Goal: Download file/media

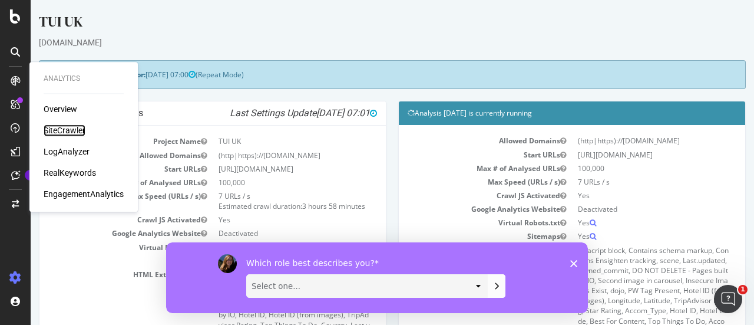
click at [60, 126] on div "SiteCrawler" at bounding box center [65, 130] width 42 height 12
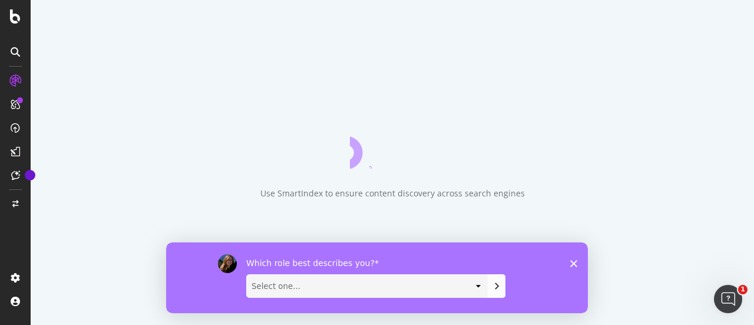
click at [573, 261] on polygon "Close survey" at bounding box center [573, 262] width 7 height 7
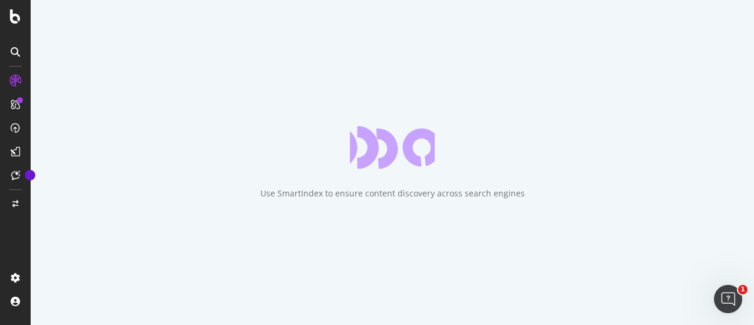
click at [350, 199] on div "Use SmartIndex to ensure content discovery across search engines" at bounding box center [392, 193] width 265 height 12
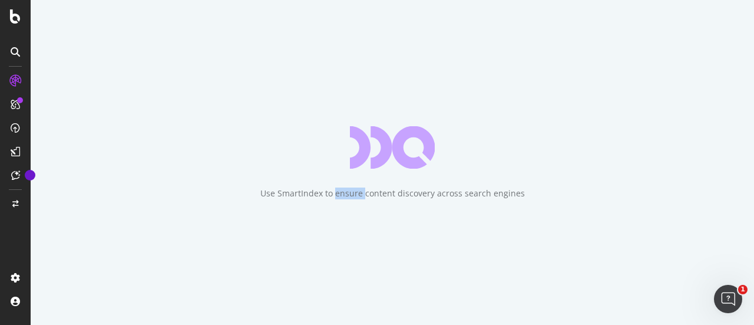
click at [350, 199] on div "Use SmartIndex to ensure content discovery across search engines" at bounding box center [392, 193] width 265 height 12
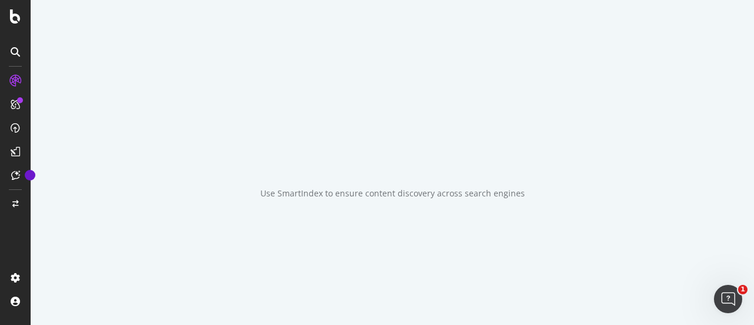
click at [350, 199] on div "Use SmartIndex to ensure content discovery across search engines" at bounding box center [392, 193] width 265 height 12
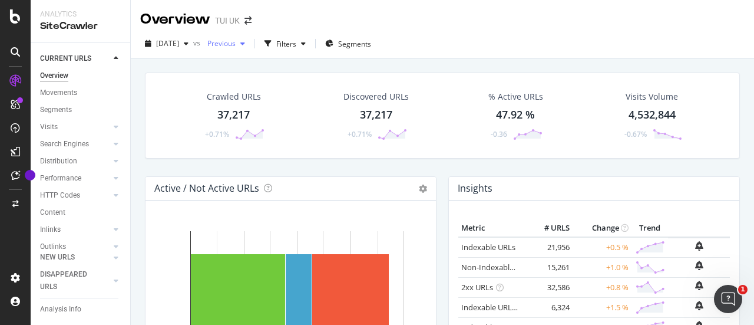
click at [236, 42] on span "Previous" at bounding box center [219, 43] width 33 height 10
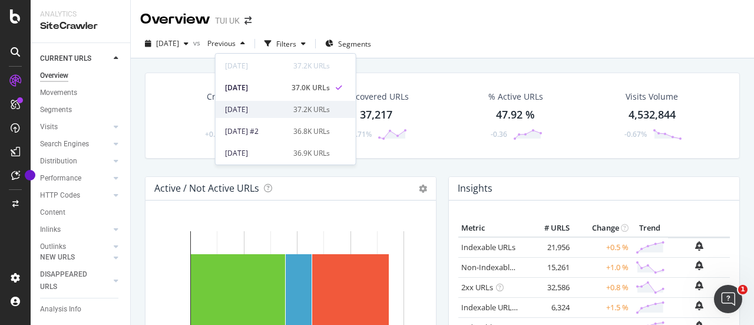
scroll to position [30, 0]
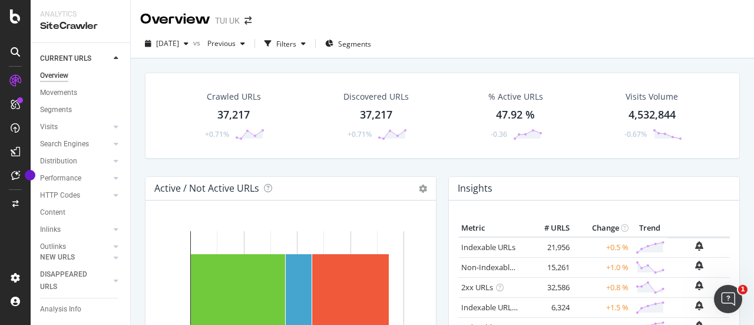
click at [391, 161] on div "Crawled URLs 37,217 +0.71% Discovered URLs 37,217 +0.71% % Active URLs 47.92 % …" at bounding box center [442, 124] width 607 height 104
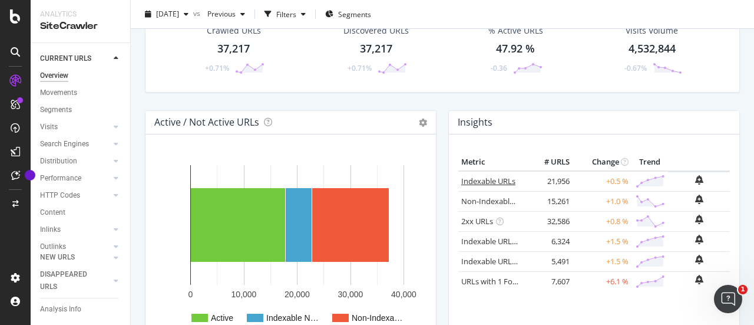
scroll to position [0, 0]
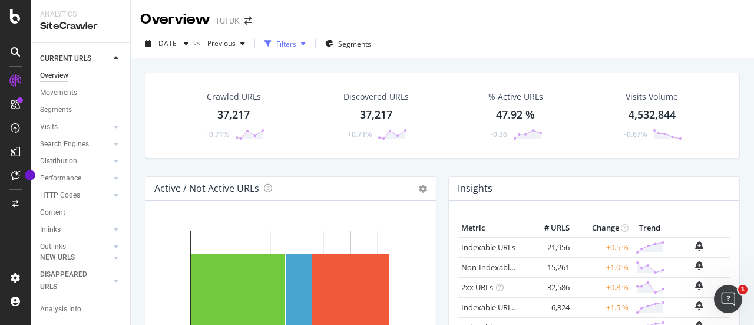
click at [311, 49] on div "Filters" at bounding box center [285, 44] width 51 height 18
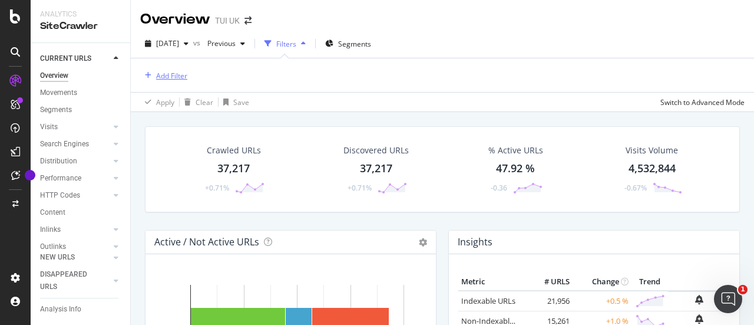
click at [183, 74] on div "Add Filter" at bounding box center [171, 76] width 31 height 10
click at [114, 160] on icon at bounding box center [116, 156] width 5 height 7
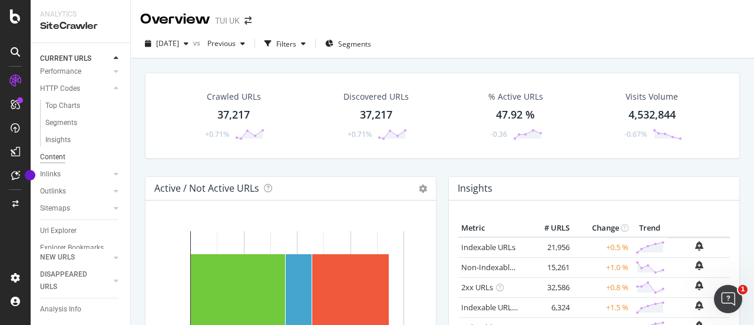
scroll to position [133, 0]
click at [60, 210] on div "Url Explorer" at bounding box center [58, 216] width 37 height 12
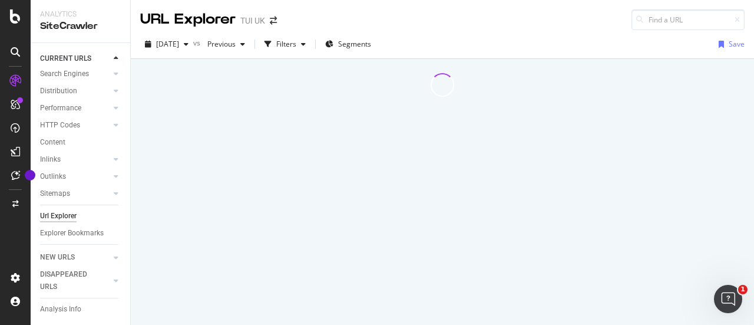
scroll to position [82, 0]
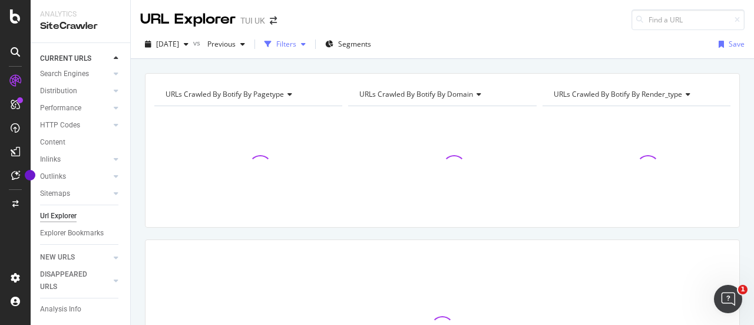
click at [296, 45] on div "Filters" at bounding box center [286, 44] width 20 height 10
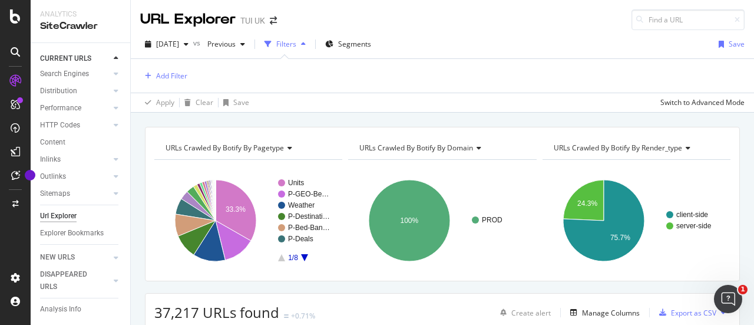
click at [358, 113] on div "URLs Crawled By Botify By pagetype Chart (by Value) Table Expand Export as CSV …" at bounding box center [442, 127] width 623 height 28
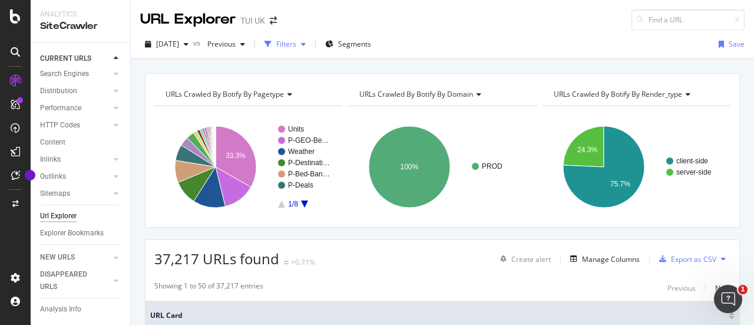
click at [296, 40] on div "Filters" at bounding box center [286, 44] width 20 height 10
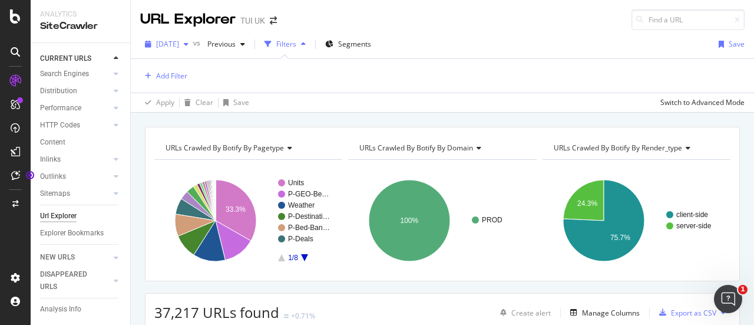
click at [189, 42] on icon "button" at bounding box center [186, 44] width 5 height 7
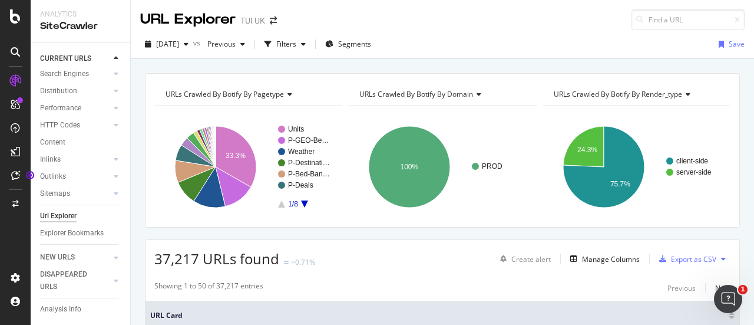
click at [434, 67] on div "URLs Crawled By Botify By pagetype Chart (by Value) Table Expand Export as CSV …" at bounding box center [442, 73] width 623 height 28
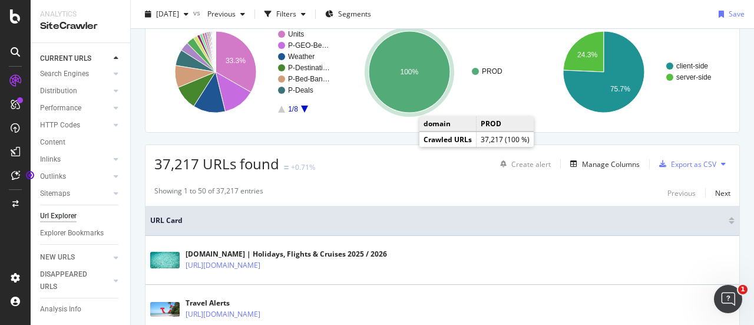
scroll to position [95, 0]
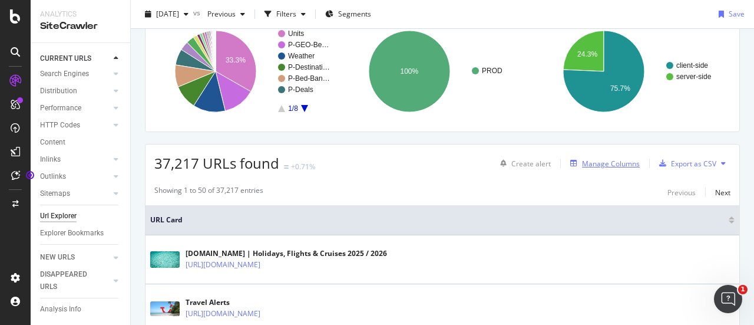
click at [606, 163] on div "Manage Columns" at bounding box center [611, 164] width 58 height 10
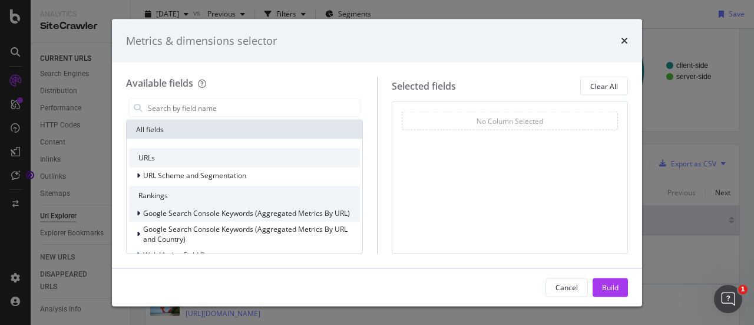
click at [134, 207] on div "Google Search Console Keywords (Aggregated Metrics By URL)" at bounding box center [239, 213] width 221 height 12
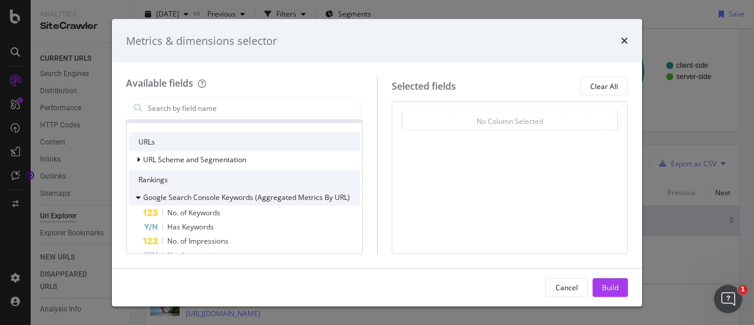
scroll to position [19, 0]
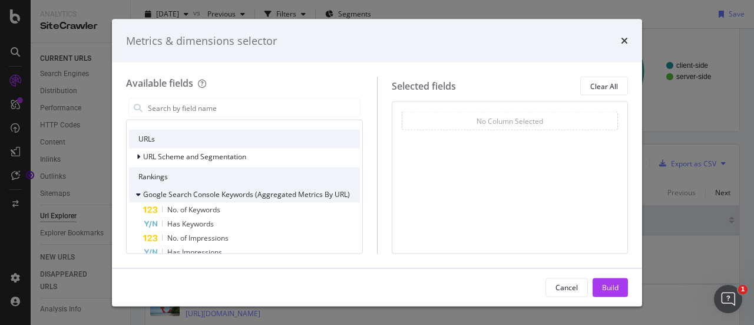
click at [134, 207] on div "No. of Keywords" at bounding box center [244, 210] width 231 height 14
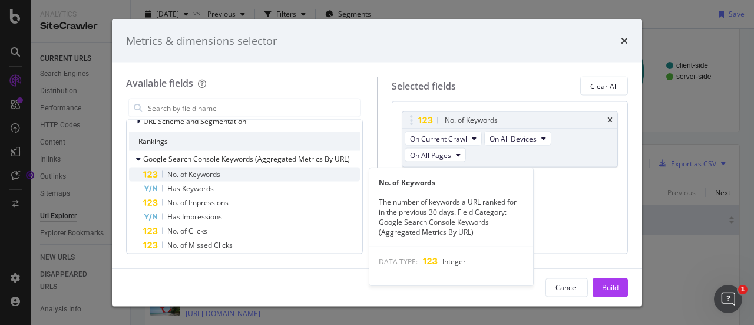
scroll to position [53, 0]
click at [173, 177] on span "No. of Keywords" at bounding box center [193, 175] width 53 height 10
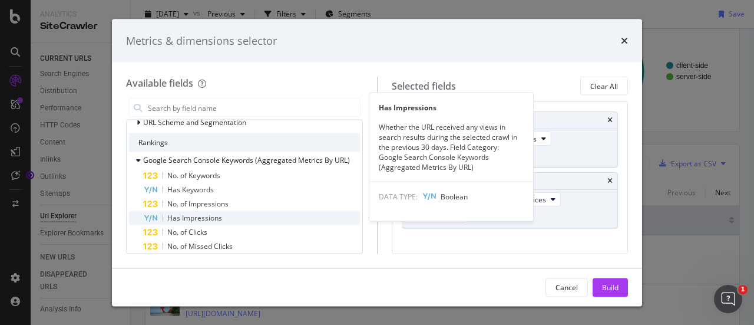
scroll to position [57, 0]
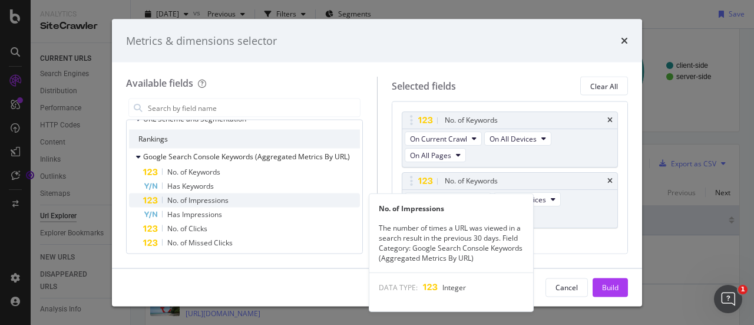
click at [171, 194] on div "No. of Impressions" at bounding box center [251, 200] width 217 height 14
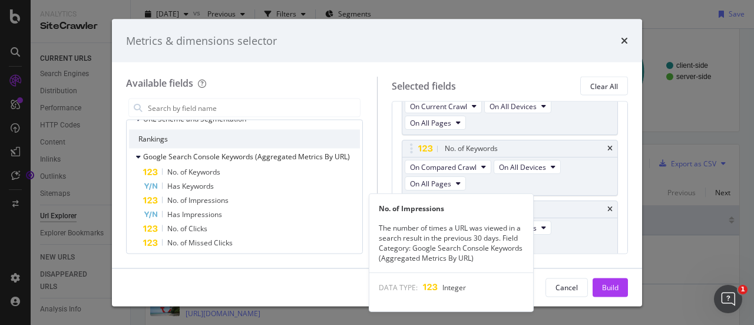
scroll to position [34, 0]
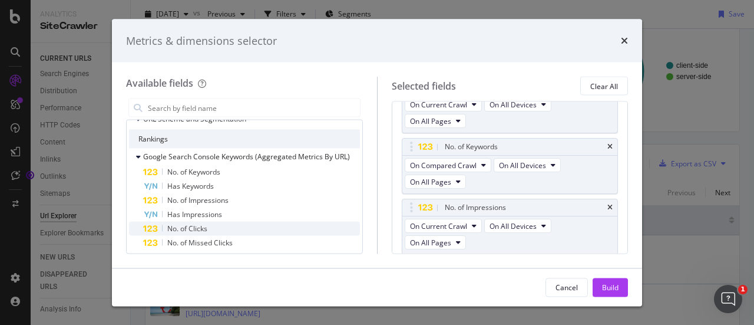
click at [177, 228] on span "No. of Clicks" at bounding box center [187, 228] width 40 height 10
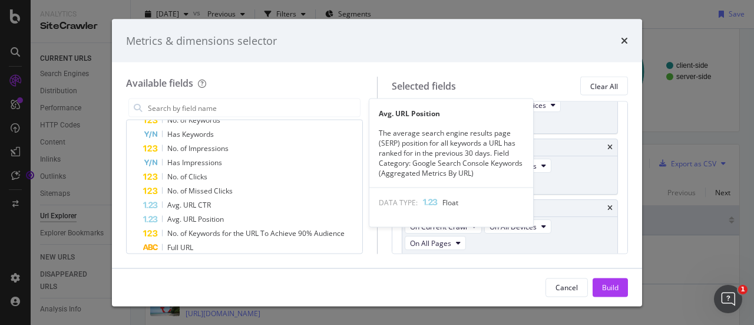
scroll to position [111, 0]
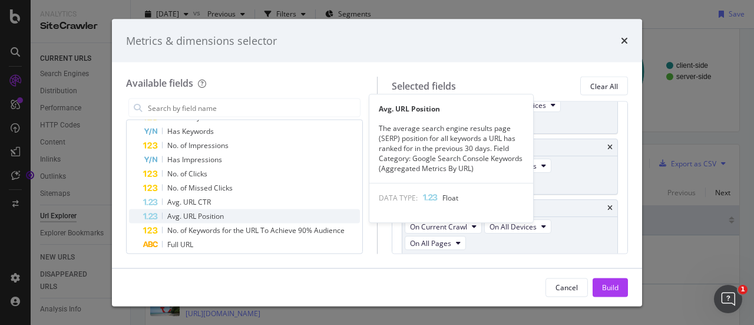
click at [178, 217] on span "Avg. URL Position" at bounding box center [195, 216] width 57 height 10
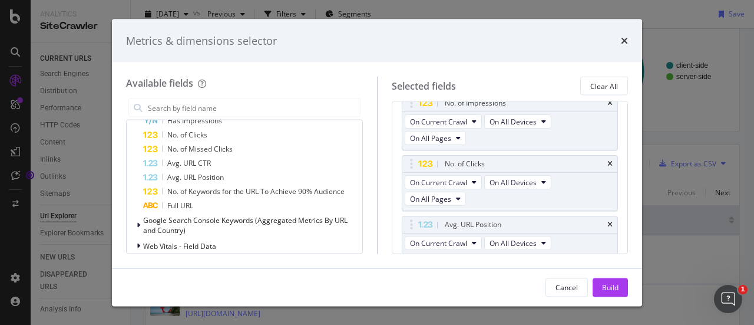
scroll to position [155, 0]
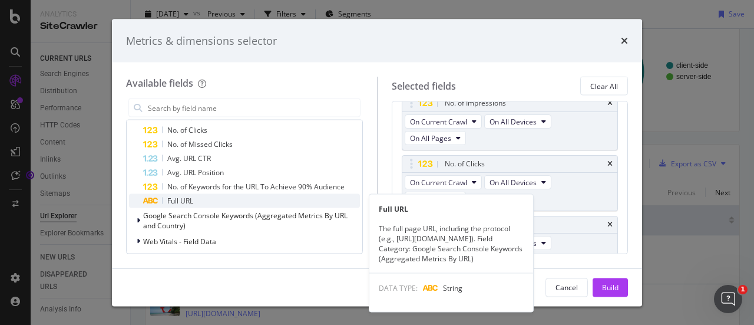
click at [170, 199] on span "Full URL" at bounding box center [180, 201] width 26 height 10
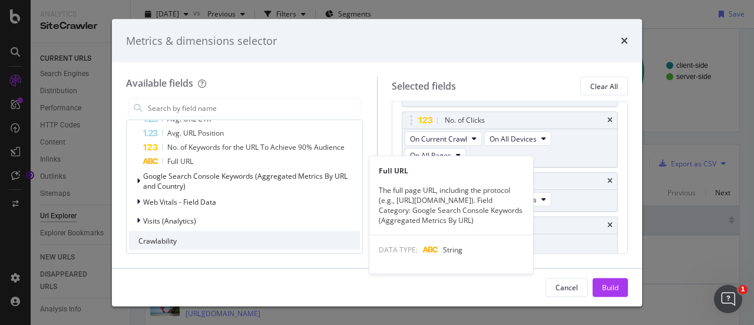
scroll to position [196, 0]
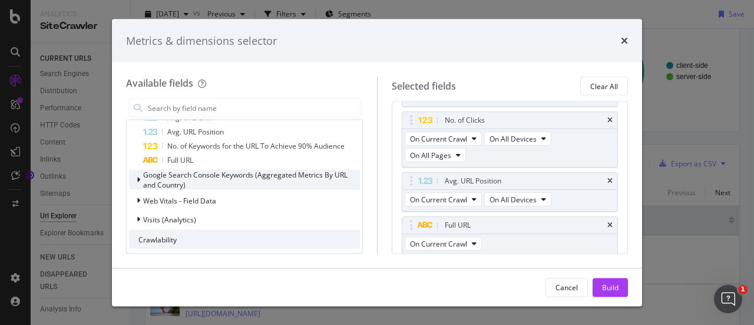
click at [138, 176] on icon "modal" at bounding box center [139, 179] width 4 height 7
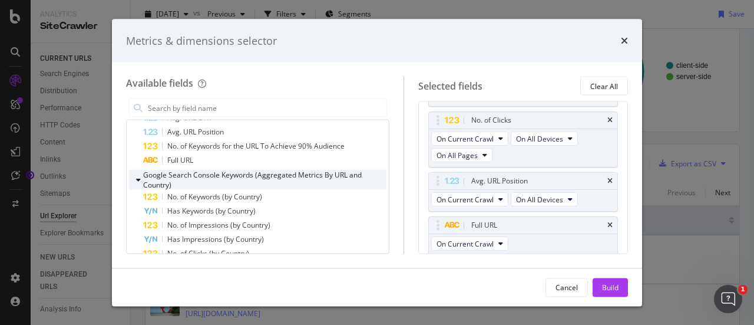
click at [138, 176] on icon "modal" at bounding box center [138, 179] width 5 height 7
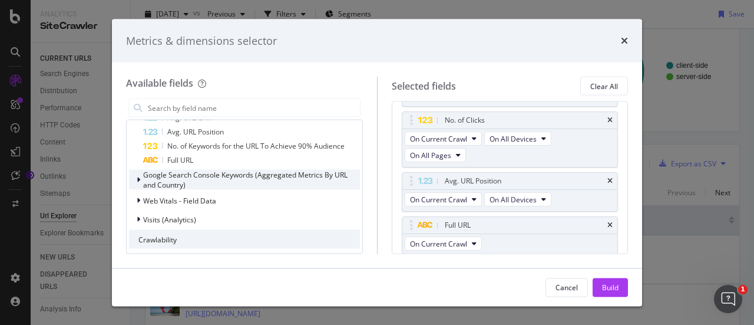
scroll to position [215, 0]
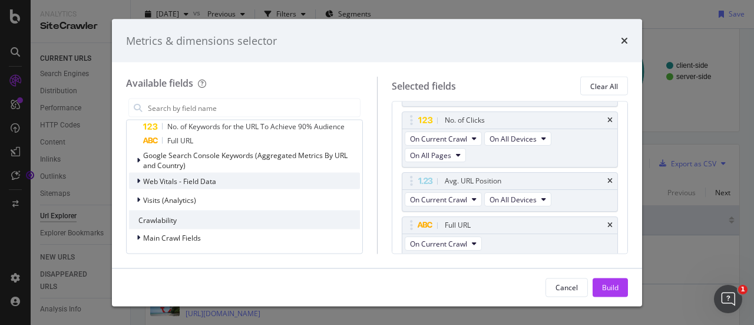
click at [140, 182] on icon "modal" at bounding box center [139, 180] width 4 height 7
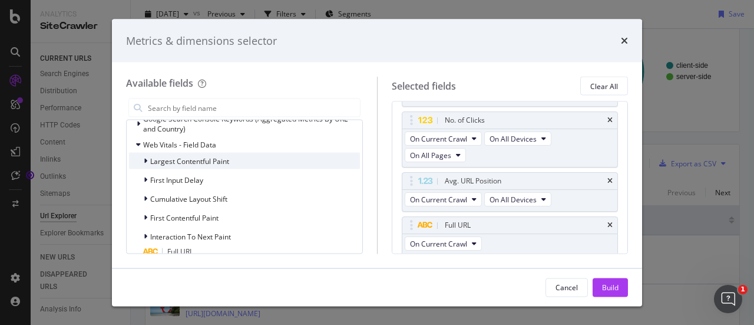
scroll to position [252, 0]
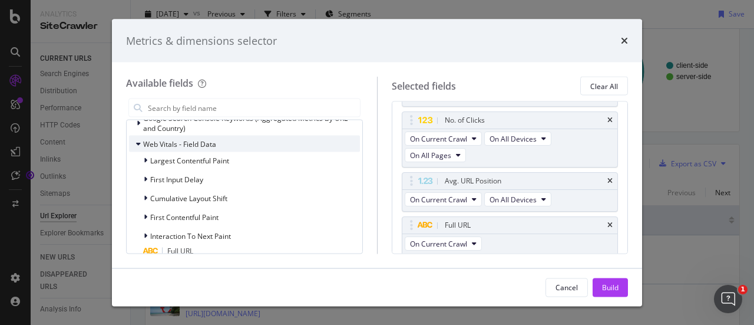
click at [140, 146] on icon "modal" at bounding box center [138, 143] width 5 height 7
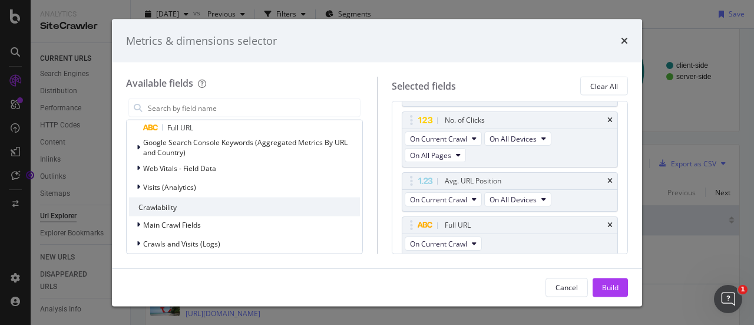
scroll to position [227, 0]
click at [138, 186] on icon "modal" at bounding box center [139, 187] width 4 height 7
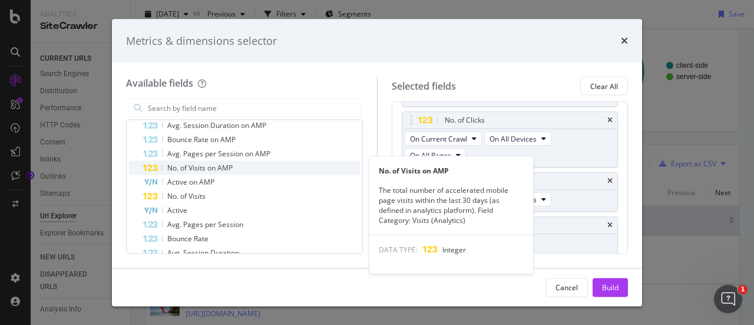
scroll to position [353, 0]
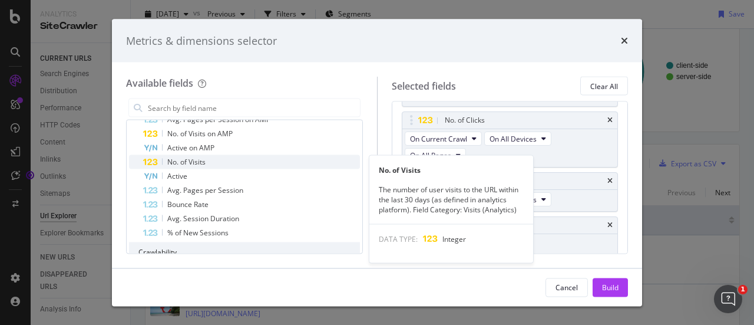
click at [149, 163] on icon "modal" at bounding box center [150, 163] width 15 height 8
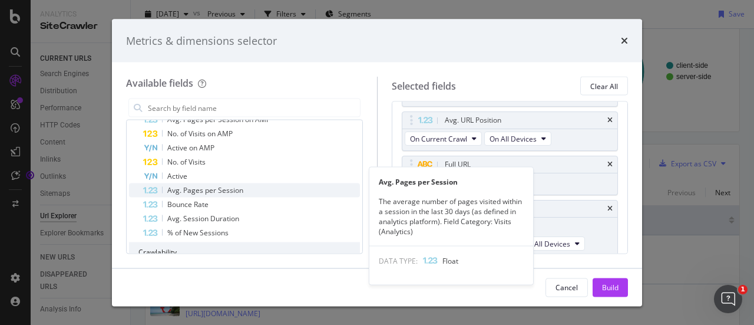
scroll to position [370, 0]
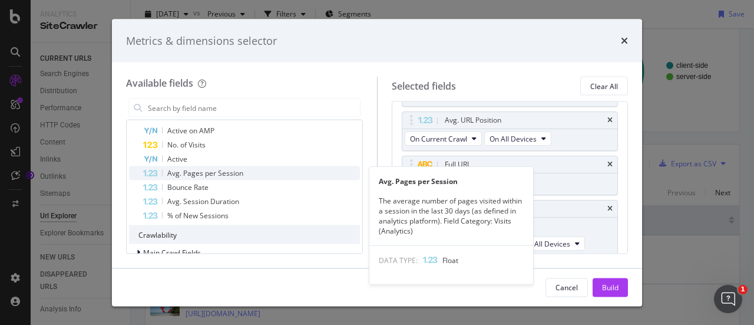
click at [171, 172] on span "Avg. Pages per Session" at bounding box center [205, 173] width 76 height 10
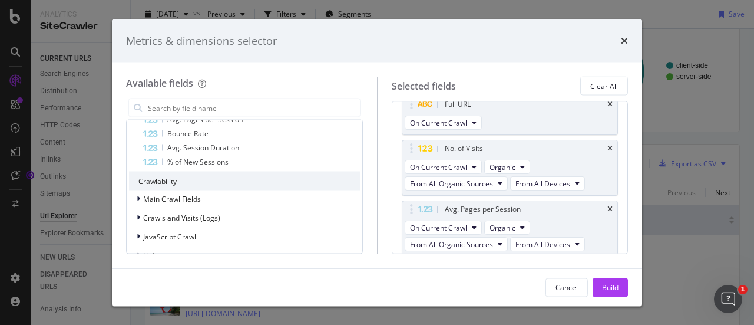
scroll to position [452, 0]
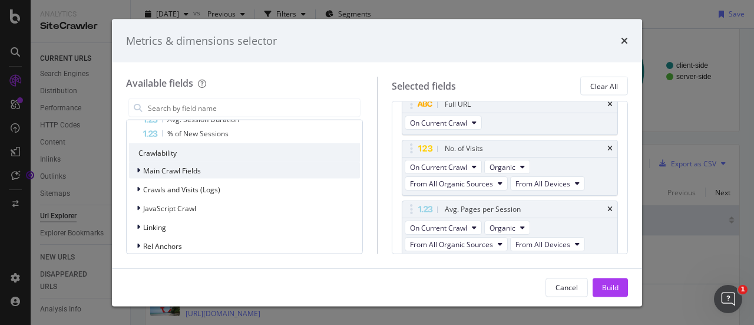
click at [138, 170] on icon "modal" at bounding box center [139, 170] width 4 height 7
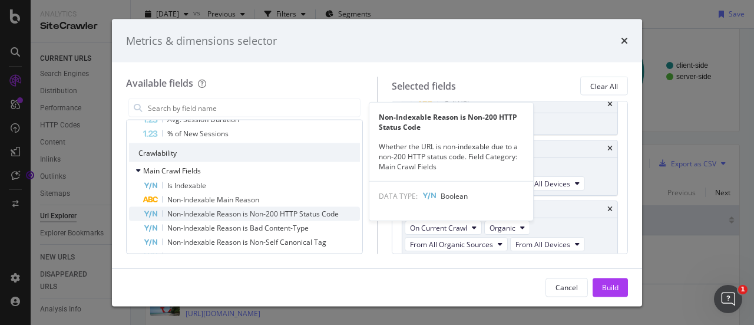
scroll to position [473, 0]
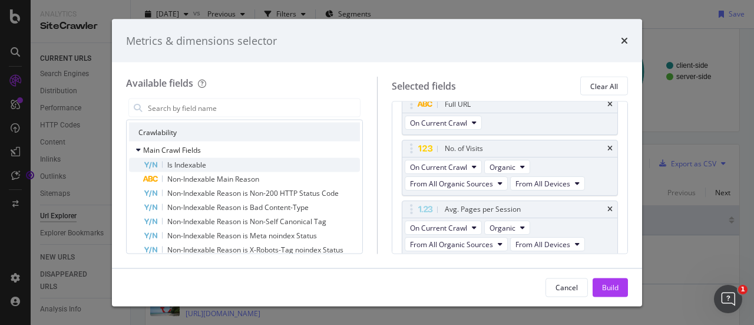
click at [172, 161] on span "Is Indexable" at bounding box center [186, 165] width 39 height 10
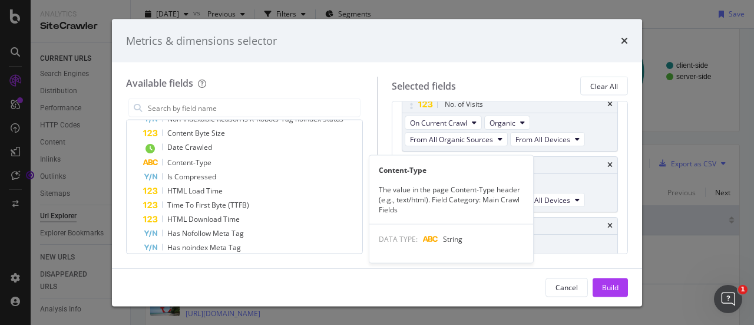
scroll to position [604, 0]
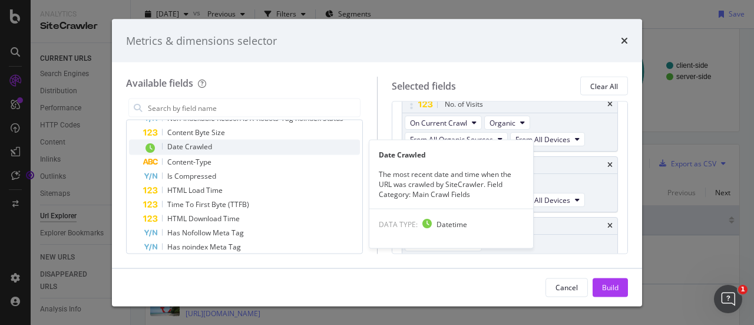
click at [174, 149] on span "Date Crawled" at bounding box center [189, 146] width 45 height 10
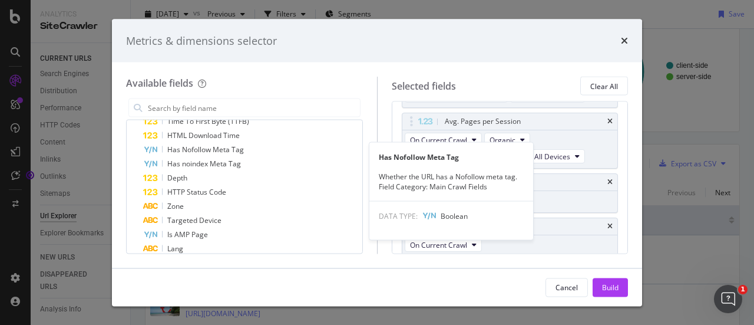
scroll to position [688, 0]
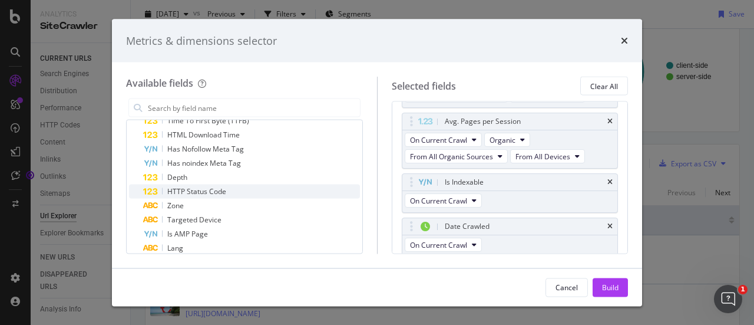
click at [172, 188] on span "HTTP Status Code" at bounding box center [196, 191] width 59 height 10
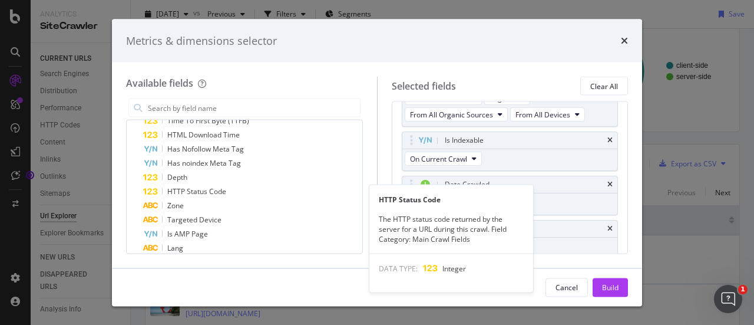
scroll to position [434, 0]
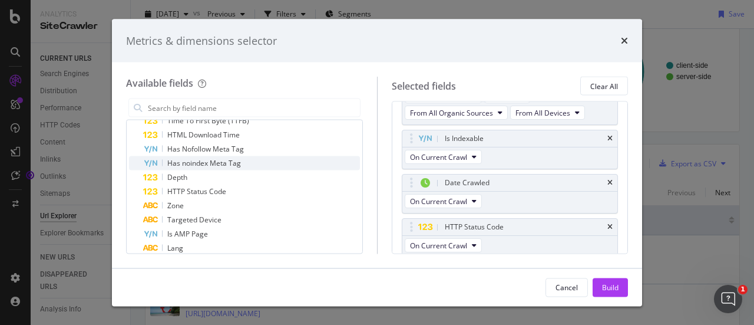
click at [191, 163] on span "Has noindex Meta Tag" at bounding box center [204, 163] width 74 height 10
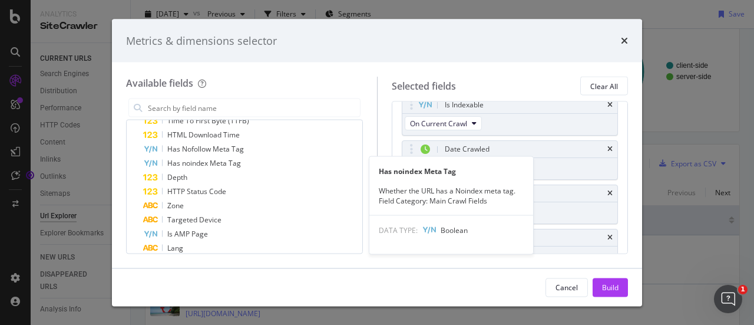
scroll to position [477, 0]
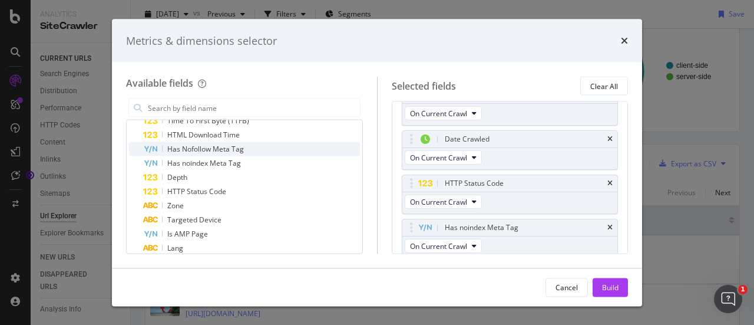
click at [181, 152] on span "Has Nofollow Meta Tag" at bounding box center [205, 149] width 77 height 10
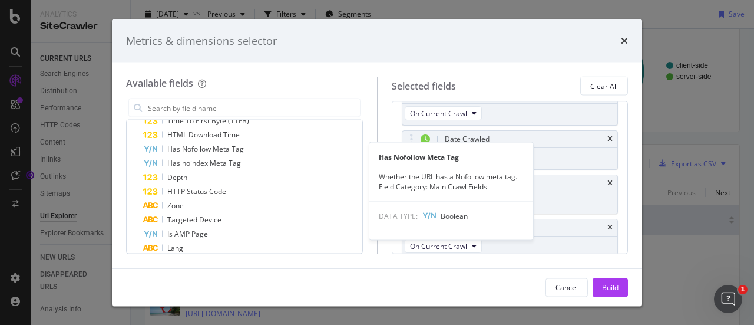
scroll to position [522, 0]
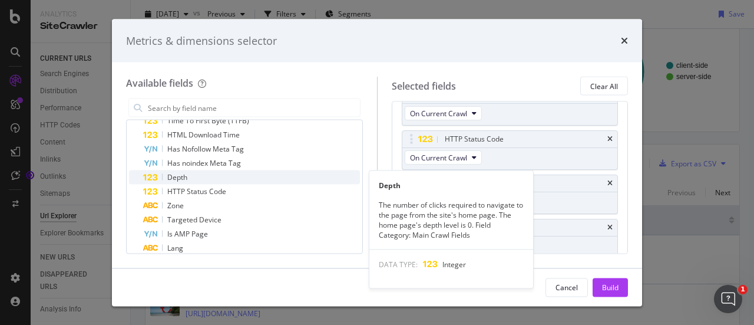
click at [184, 175] on span "Depth" at bounding box center [177, 177] width 20 height 10
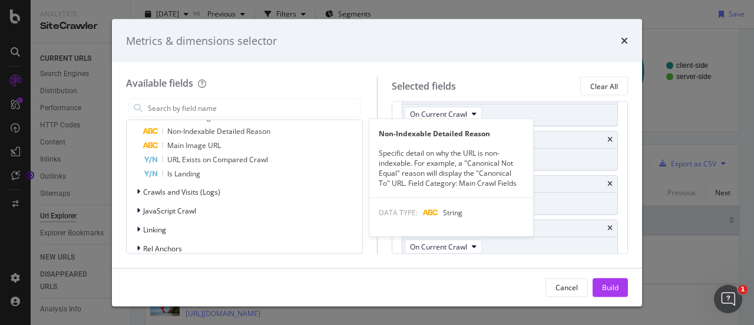
scroll to position [867, 0]
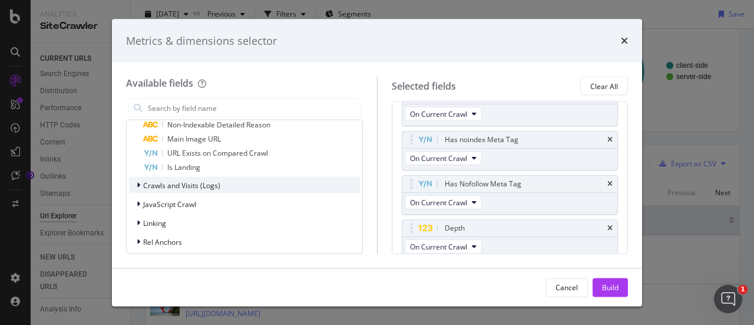
click at [139, 184] on icon "modal" at bounding box center [139, 184] width 4 height 7
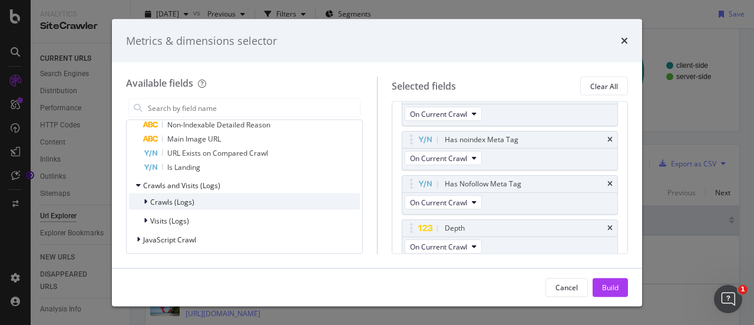
scroll to position [887, 0]
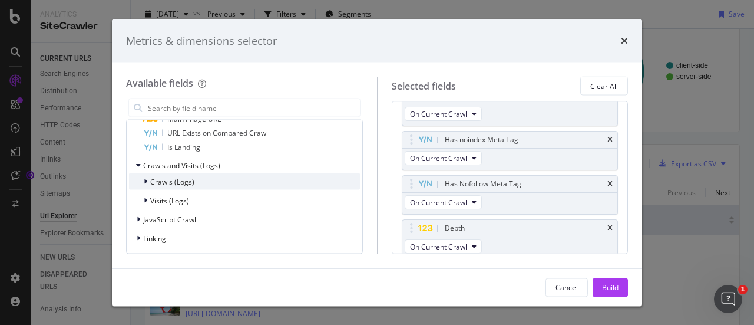
click at [146, 182] on icon "modal" at bounding box center [146, 181] width 4 height 7
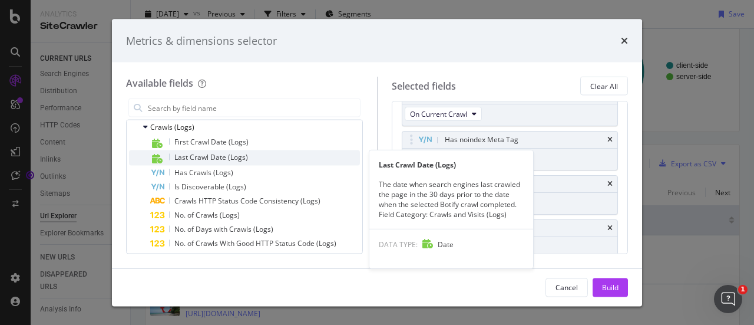
scroll to position [943, 0]
click at [159, 159] on icon "modal" at bounding box center [157, 157] width 11 height 9
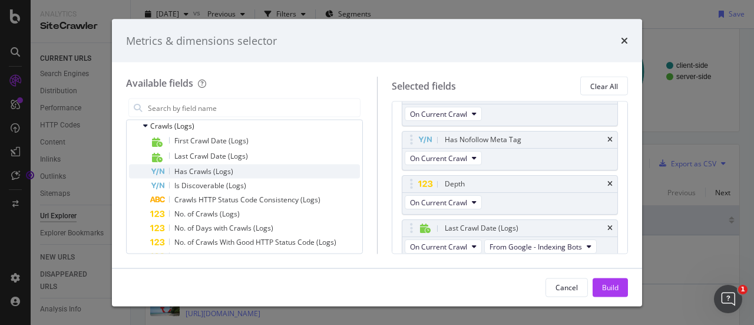
click at [166, 168] on div "Has Crawls (Logs)" at bounding box center [255, 171] width 210 height 14
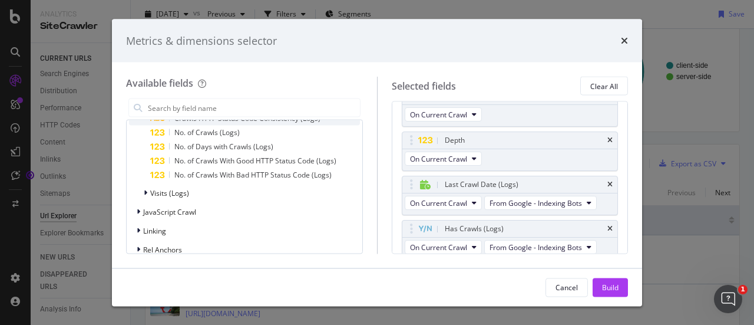
scroll to position [1039, 0]
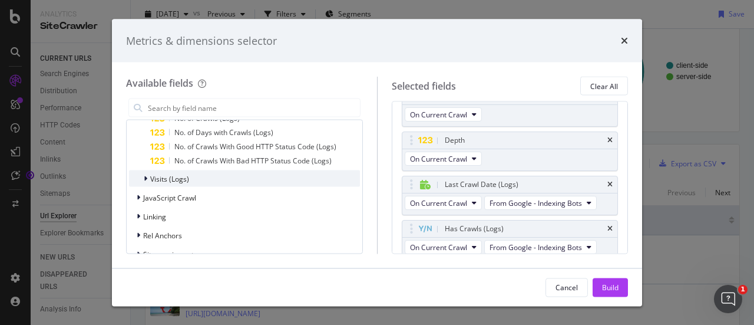
click at [143, 175] on div "Visits (Logs)" at bounding box center [159, 179] width 60 height 12
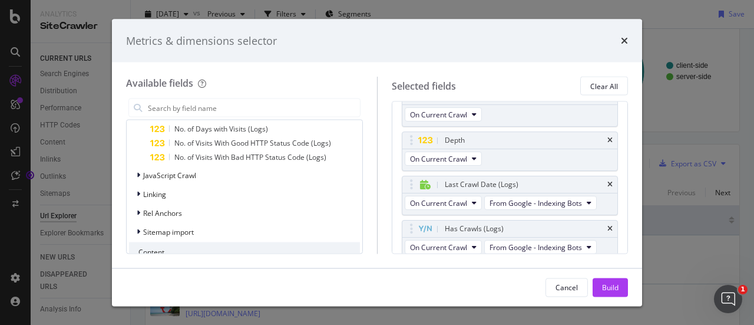
scroll to position [1179, 0]
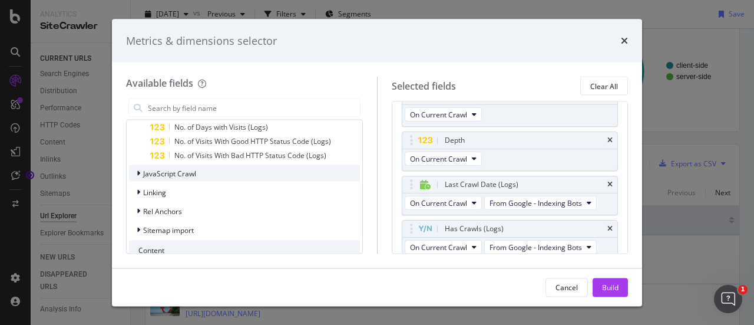
click at [141, 173] on div "modal" at bounding box center [139, 173] width 7 height 12
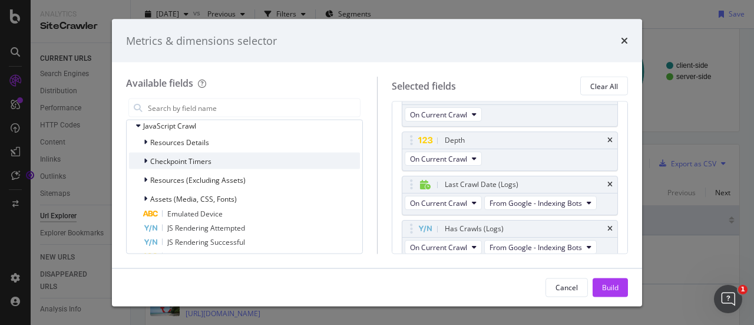
scroll to position [1227, 0]
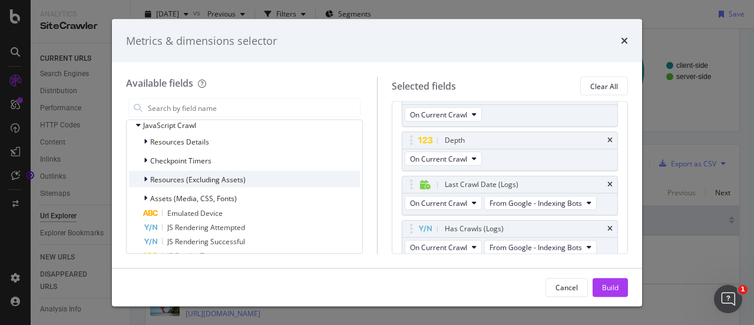
click at [146, 177] on icon "modal" at bounding box center [146, 179] width 4 height 7
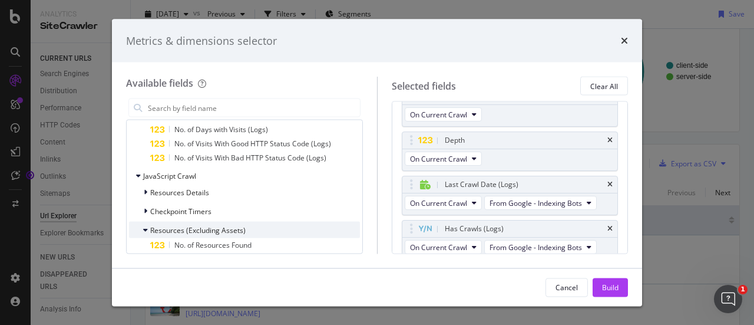
scroll to position [1176, 0]
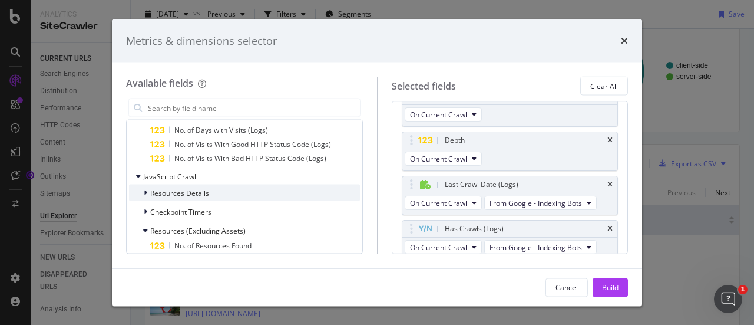
click at [145, 192] on icon "modal" at bounding box center [146, 192] width 4 height 7
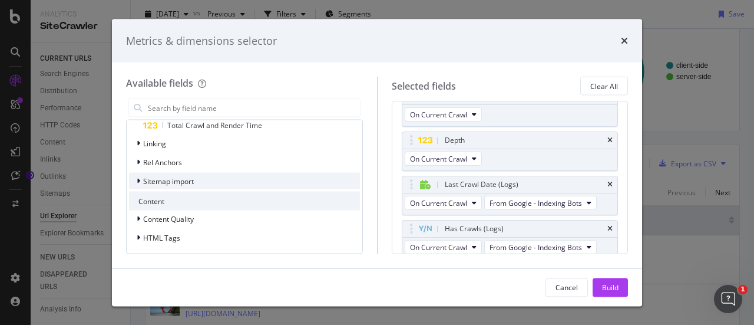
scroll to position [1583, 0]
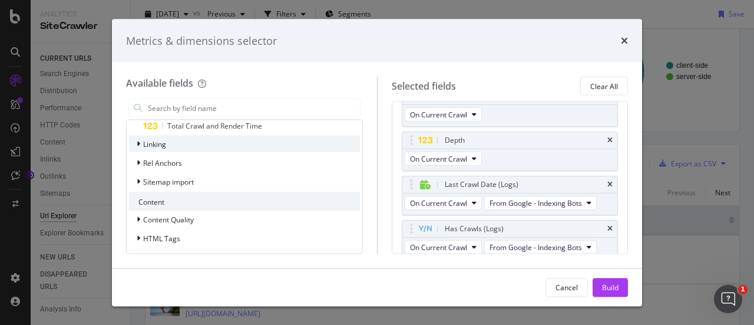
click at [146, 148] on div "Linking" at bounding box center [154, 143] width 23 height 10
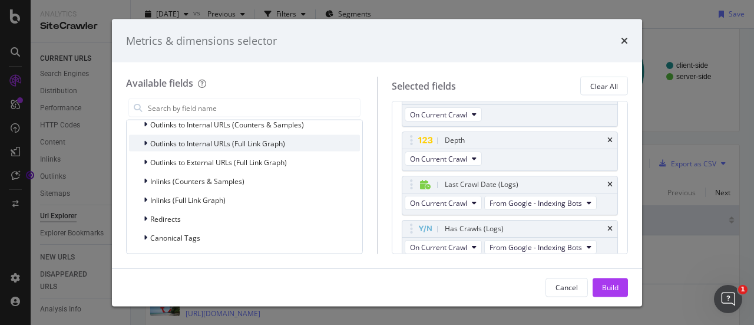
scroll to position [1619, 0]
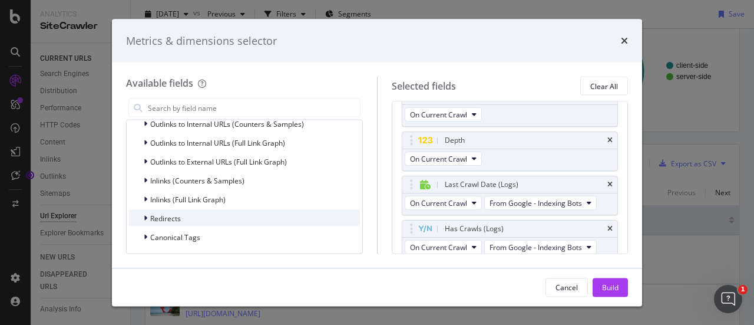
click at [151, 219] on span "Redirects" at bounding box center [165, 218] width 31 height 10
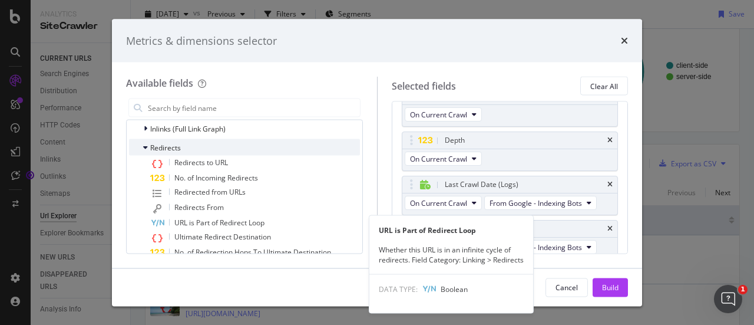
scroll to position [1691, 0]
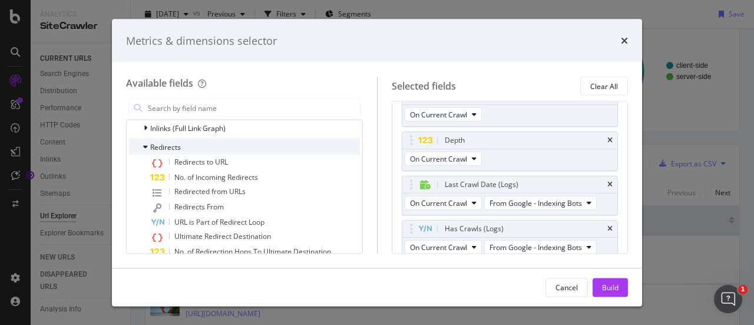
click at [172, 142] on span "Redirects" at bounding box center [165, 146] width 31 height 10
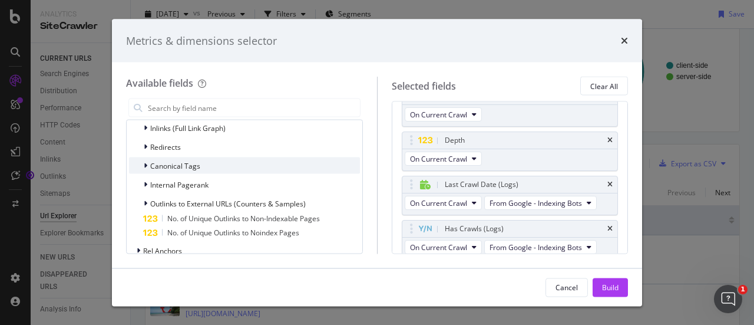
click at [164, 169] on div "Canonical Tags" at bounding box center [175, 165] width 50 height 10
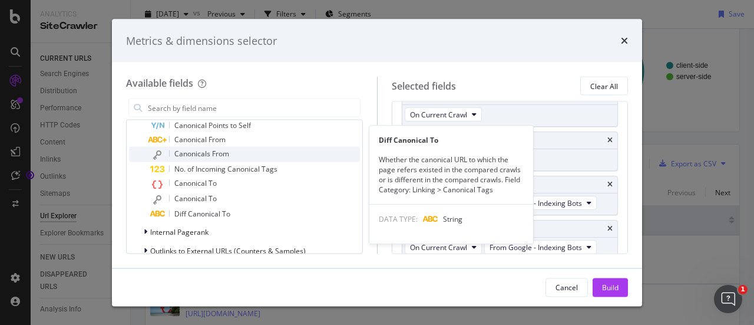
scroll to position [1723, 0]
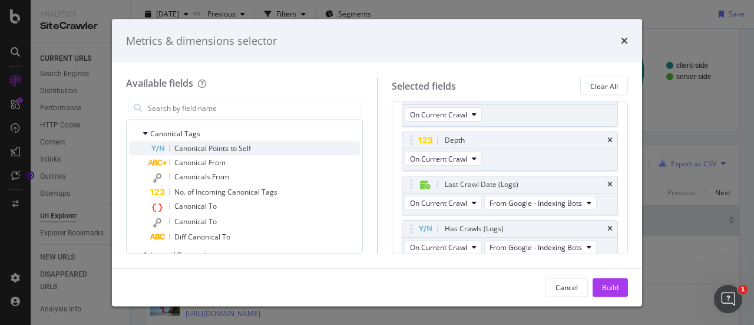
click at [181, 146] on span "Canonical Points to Self" at bounding box center [212, 148] width 77 height 10
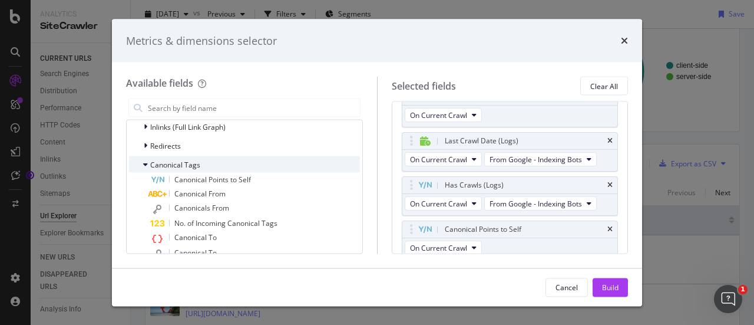
scroll to position [1691, 0]
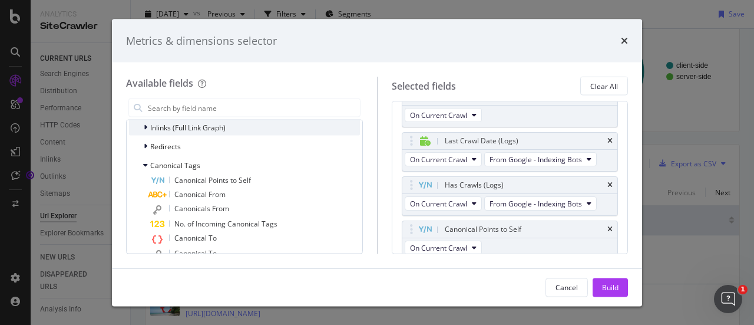
click at [169, 127] on span "Inlinks (Full Link Graph)" at bounding box center [187, 127] width 75 height 10
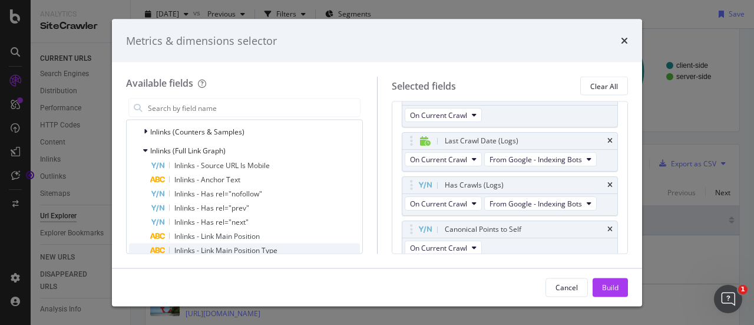
scroll to position [1602, 0]
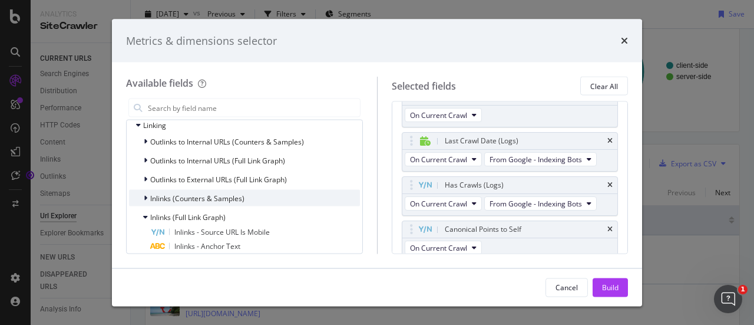
click at [156, 196] on span "Inlinks (Counters & Samples)" at bounding box center [197, 198] width 94 height 10
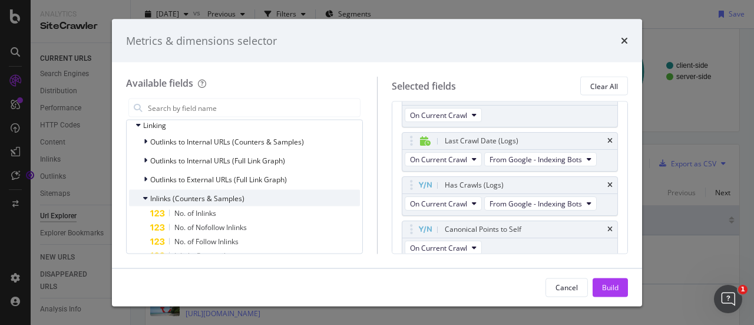
scroll to position [1650, 0]
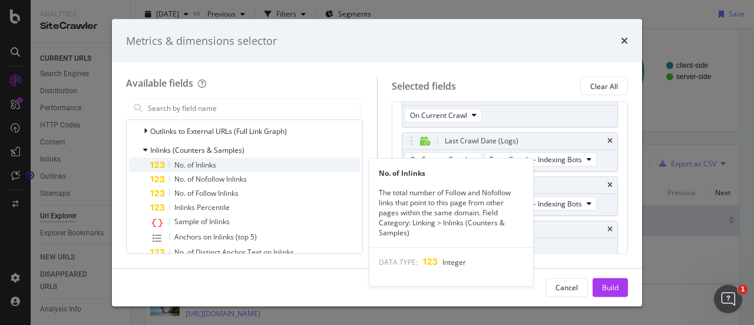
click at [186, 163] on span "No. of Inlinks" at bounding box center [195, 165] width 42 height 10
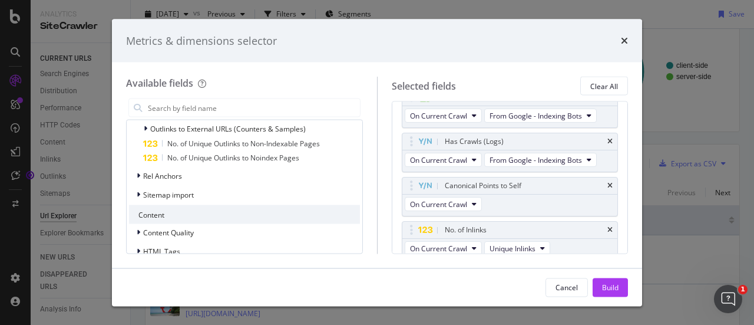
scroll to position [2118, 0]
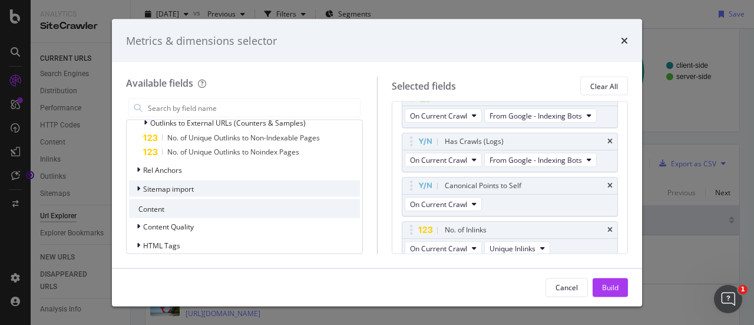
click at [139, 186] on icon "modal" at bounding box center [139, 188] width 4 height 7
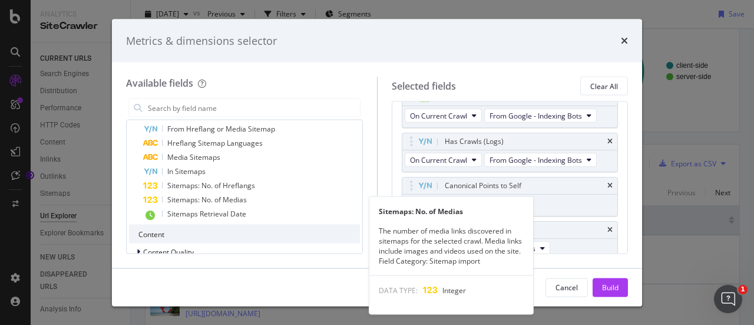
scroll to position [2217, 0]
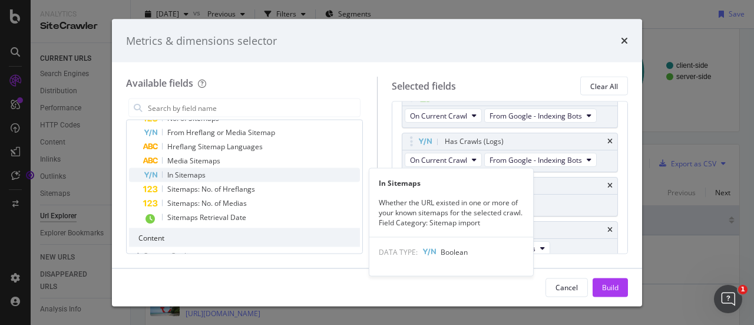
click at [173, 175] on span "In Sitemaps" at bounding box center [186, 175] width 38 height 10
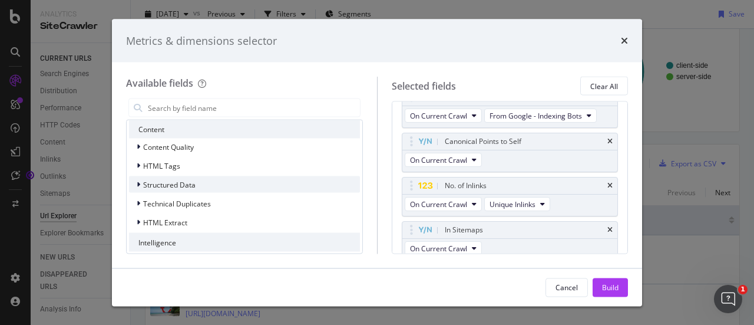
scroll to position [2328, 0]
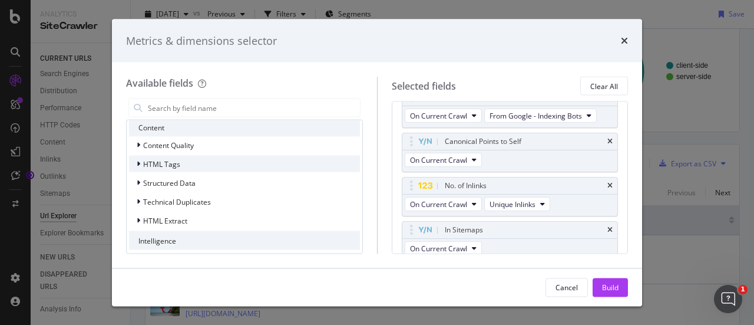
click at [153, 166] on span "HTML Tags" at bounding box center [161, 164] width 37 height 10
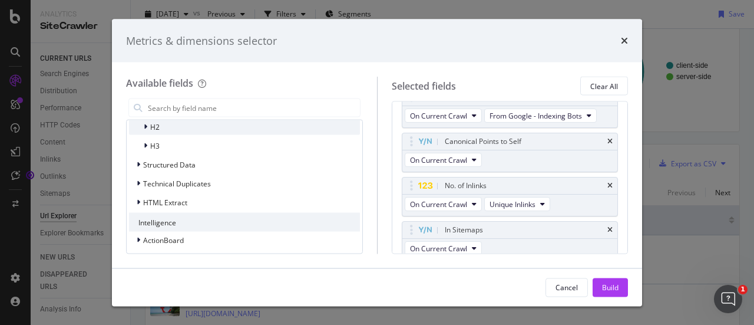
scroll to position [2479, 0]
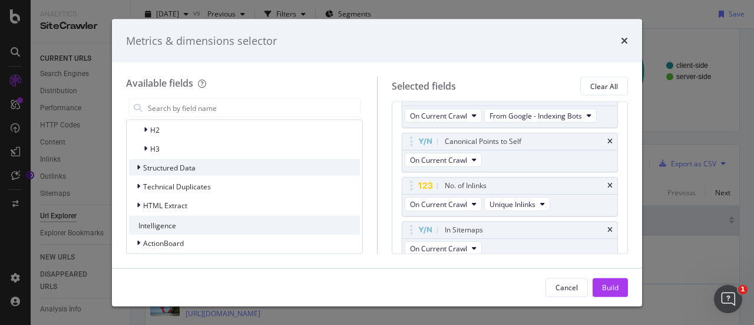
click at [154, 164] on span "Structured Data" at bounding box center [169, 167] width 52 height 10
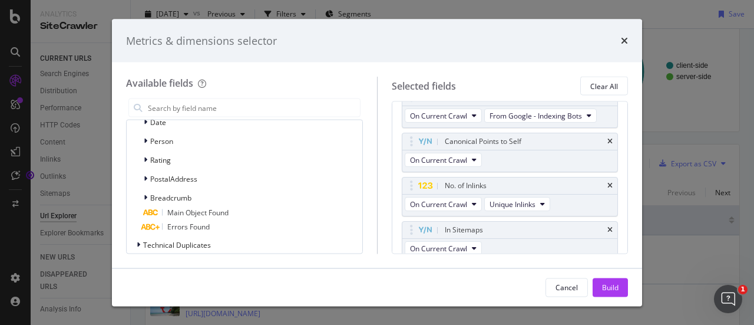
scroll to position [2524, 0]
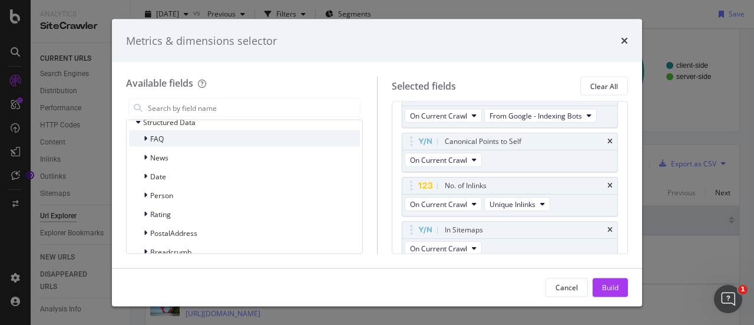
click at [152, 136] on span "FAQ" at bounding box center [157, 138] width 14 height 10
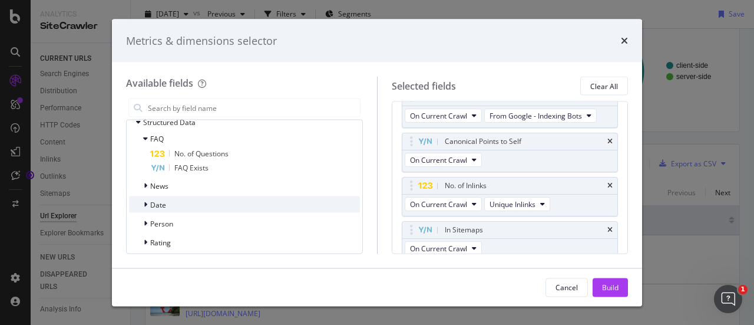
scroll to position [2671, 0]
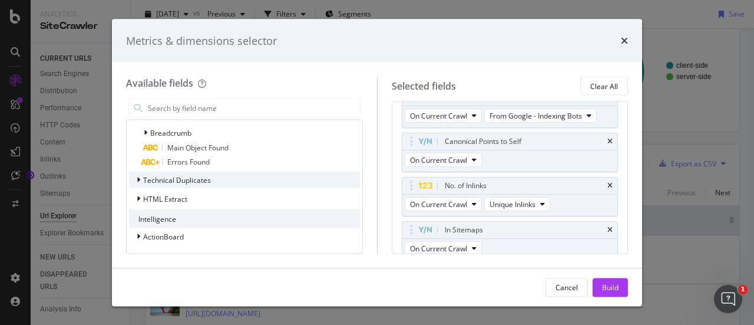
click at [147, 181] on span "Technical Duplicates" at bounding box center [177, 179] width 68 height 10
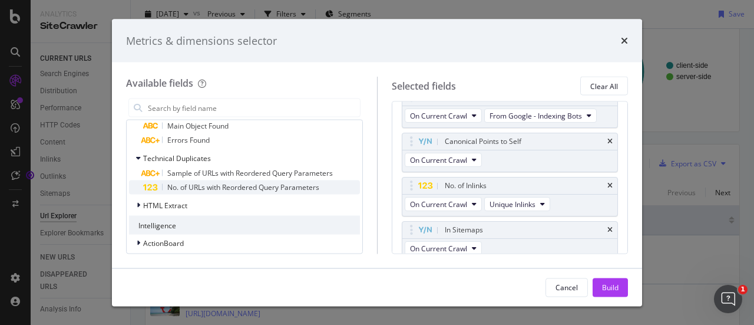
scroll to position [2699, 0]
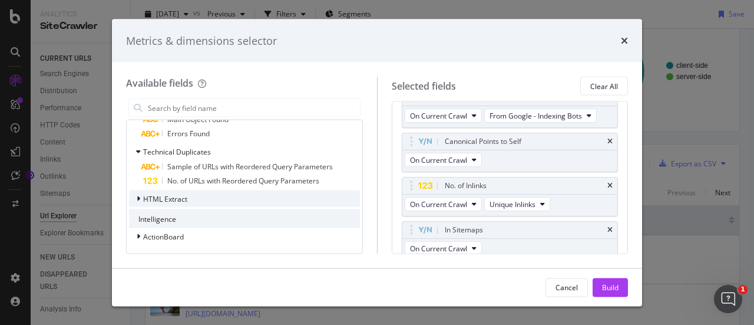
click at [157, 197] on span "HTML Extract" at bounding box center [165, 198] width 44 height 10
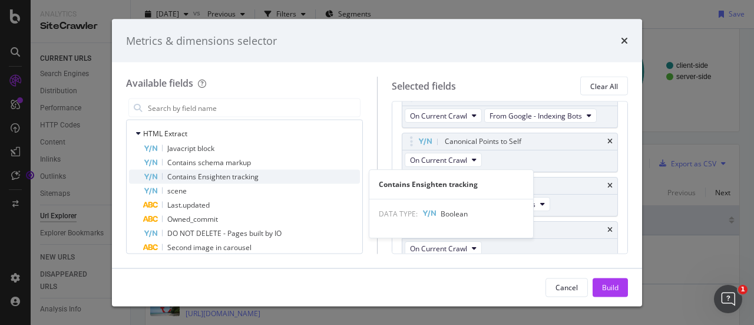
scroll to position [2765, 0]
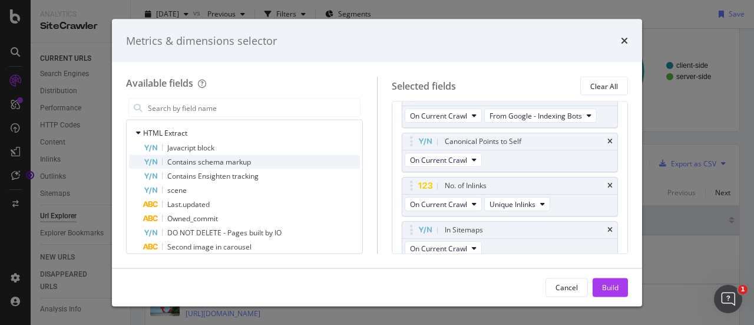
click at [239, 159] on span "Contains schema markup" at bounding box center [209, 162] width 84 height 10
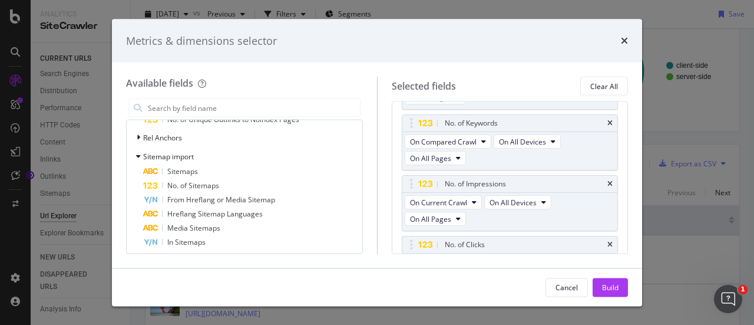
scroll to position [0, 0]
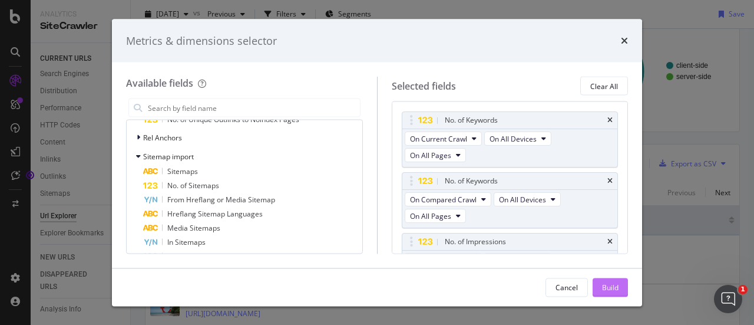
click at [608, 286] on div "Build" at bounding box center [610, 287] width 16 height 10
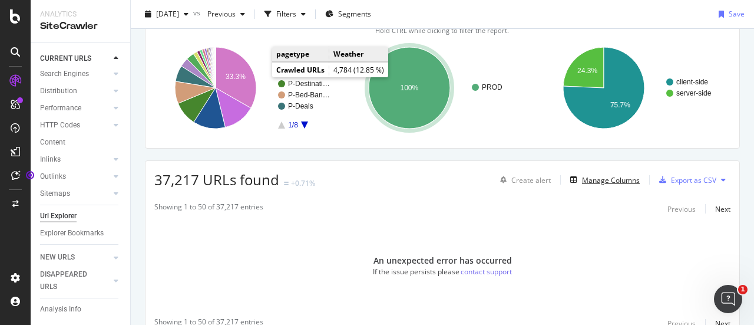
scroll to position [131, 0]
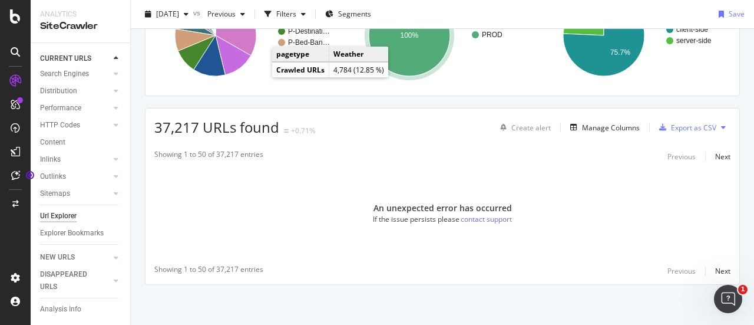
click at [413, 189] on div "An unexpected error has occurred If the issue persists please contact support" at bounding box center [443, 213] width 594 height 89
click at [583, 132] on div "Manage Columns" at bounding box center [603, 127] width 74 height 13
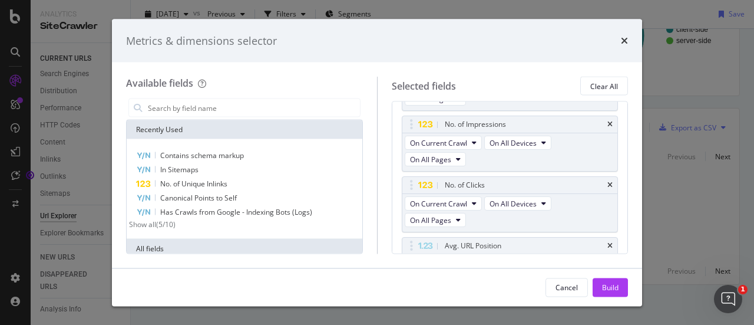
scroll to position [0, 0]
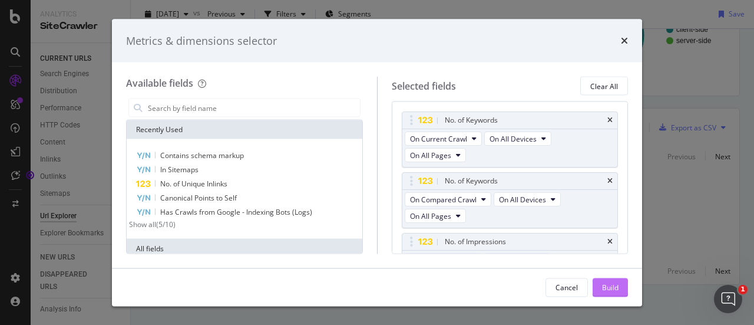
click at [603, 285] on div "Build" at bounding box center [610, 287] width 16 height 10
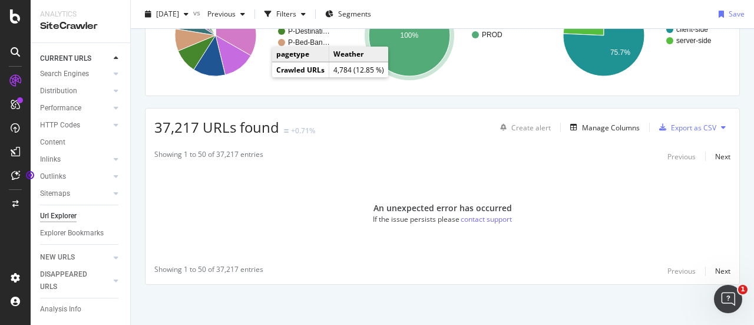
click at [516, 232] on div "An unexpected error has occurred If the issue persists please contact support" at bounding box center [443, 213] width 594 height 89
click at [717, 292] on div "Open Intercom Messenger" at bounding box center [726, 297] width 39 height 39
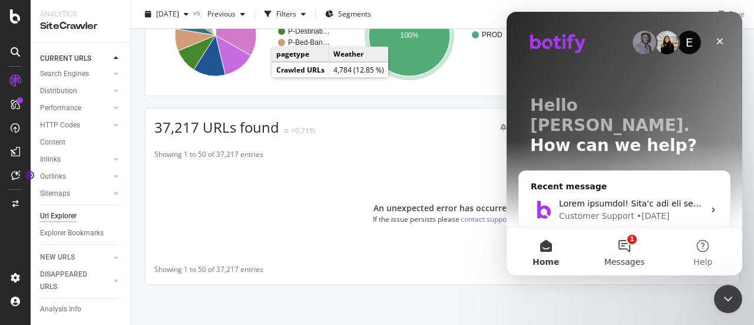
drag, startPoint x: 623, startPoint y: 251, endPoint x: 1204, endPoint y: 289, distance: 582.3
click at [623, 251] on button "1 Messages" at bounding box center [624, 251] width 78 height 47
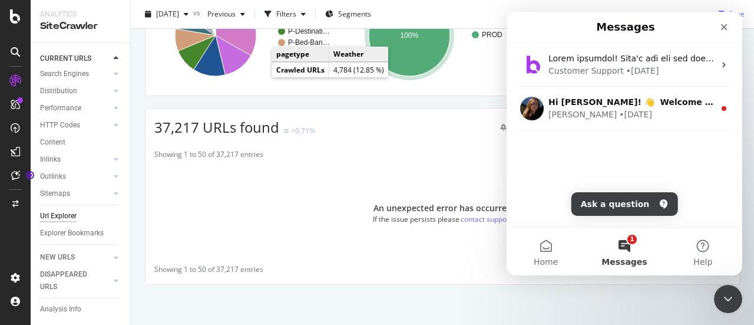
click at [517, 164] on div "Customer Support • [DATE] Hi [PERSON_NAME]! 👋 Welcome to Botify chat support! H…" at bounding box center [625, 110] width 236 height 134
click at [461, 171] on div "An unexpected error has occurred If the issue persists please contact support" at bounding box center [443, 213] width 594 height 89
click at [717, 25] on div "Close" at bounding box center [724, 26] width 21 height 21
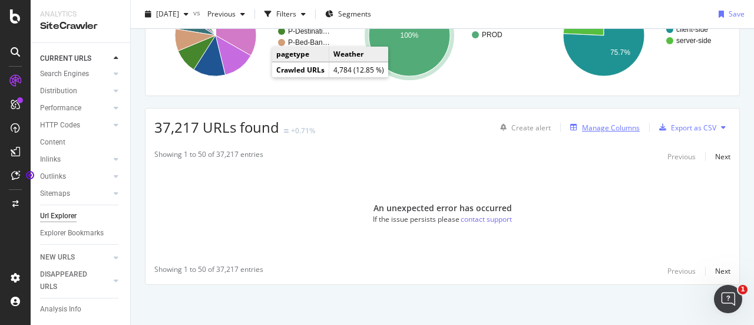
click at [595, 126] on div "Manage Columns" at bounding box center [611, 128] width 58 height 10
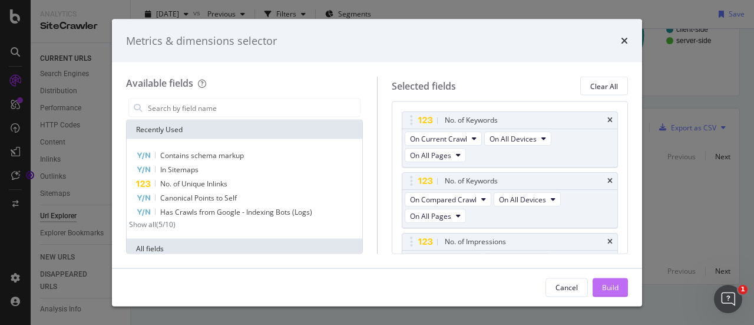
click at [616, 282] on div "Build" at bounding box center [610, 287] width 16 height 10
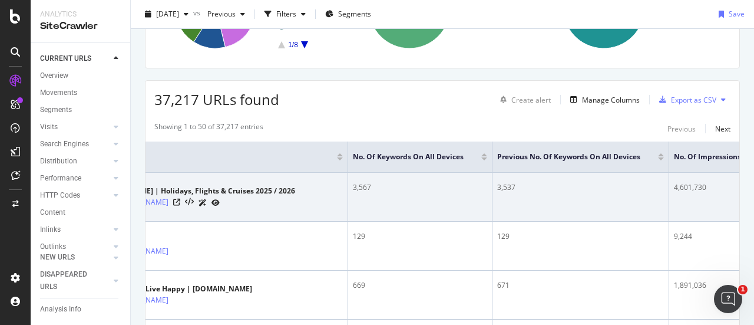
scroll to position [0, 105]
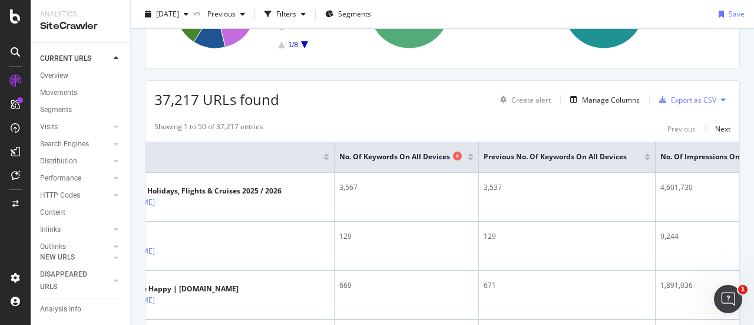
click at [456, 156] on icon at bounding box center [457, 155] width 9 height 9
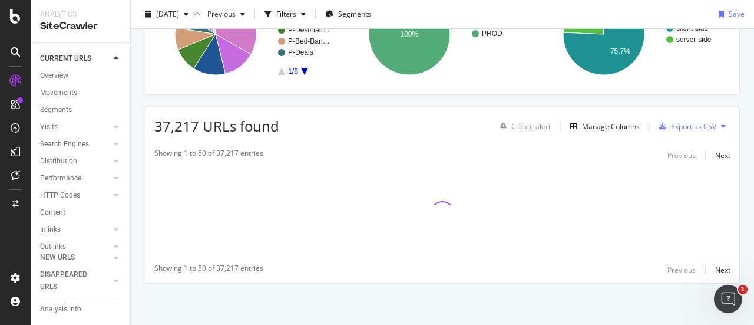
scroll to position [131, 0]
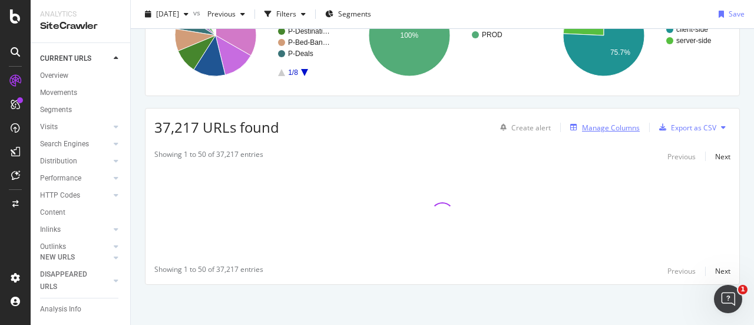
click at [572, 132] on div "Manage Columns" at bounding box center [603, 127] width 74 height 13
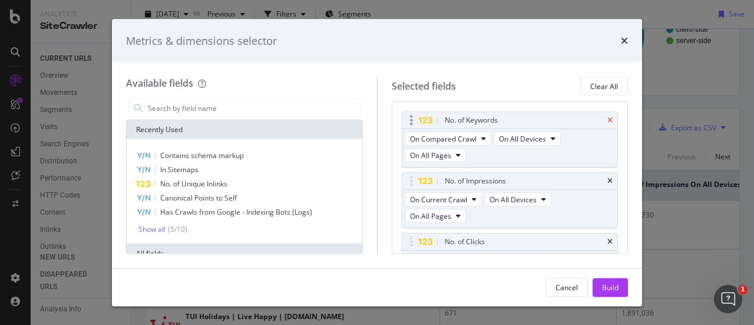
click at [608, 121] on icon "times" at bounding box center [610, 120] width 5 height 7
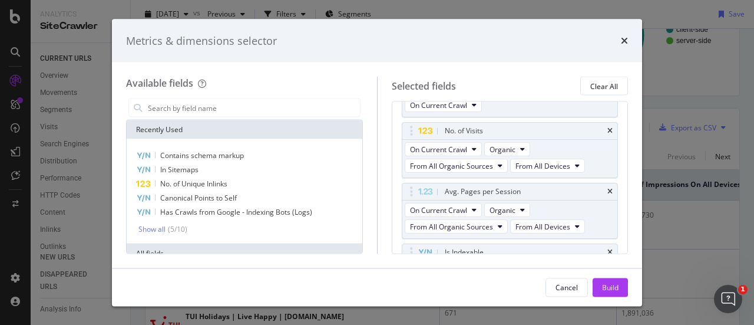
scroll to position [209, 0]
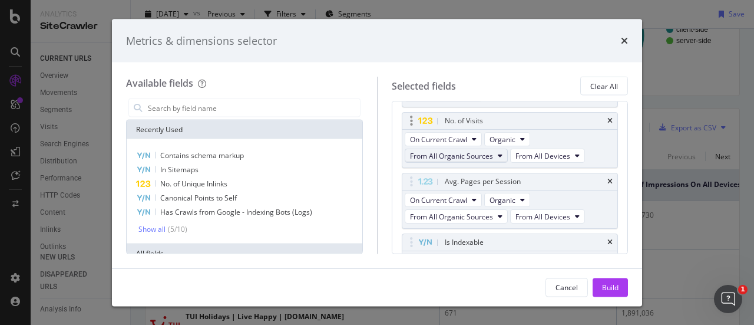
click at [473, 151] on span "From All Organic Sources" at bounding box center [451, 156] width 83 height 10
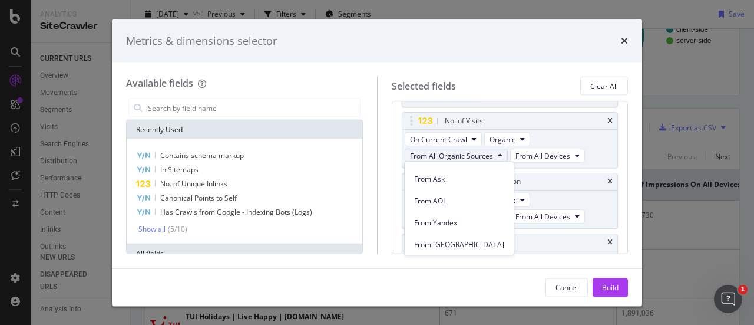
scroll to position [107, 0]
click at [543, 134] on div "On Current Crawl Organic From All Organic Sources From All Devices" at bounding box center [510, 149] width 216 height 38
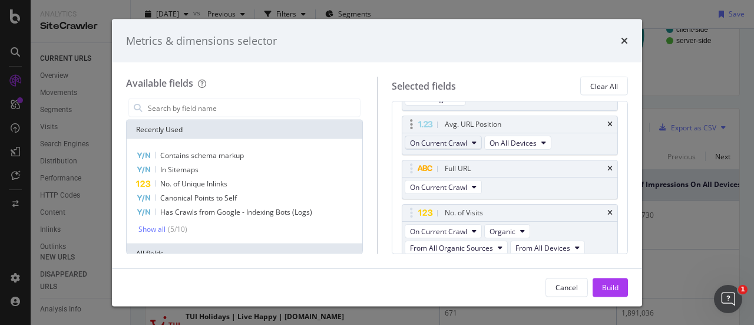
scroll to position [267, 0]
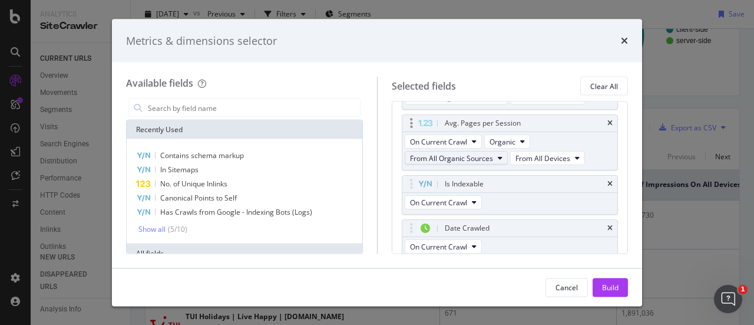
click at [471, 156] on span "From All Organic Sources" at bounding box center [451, 158] width 83 height 10
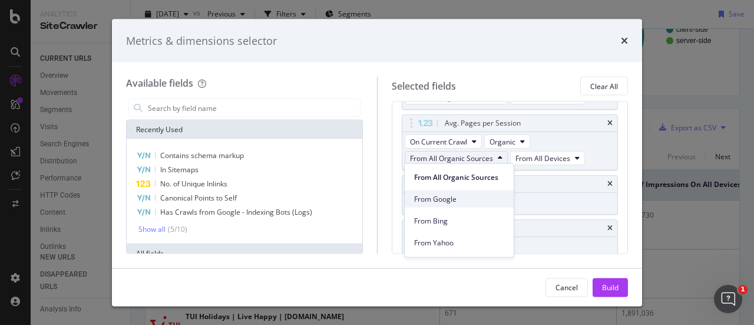
scroll to position [107, 0]
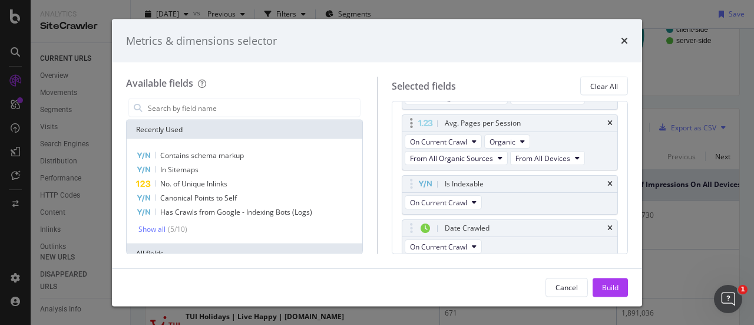
click at [546, 143] on div "On Current Crawl Organic From All Organic Sources From All Devices" at bounding box center [510, 152] width 216 height 38
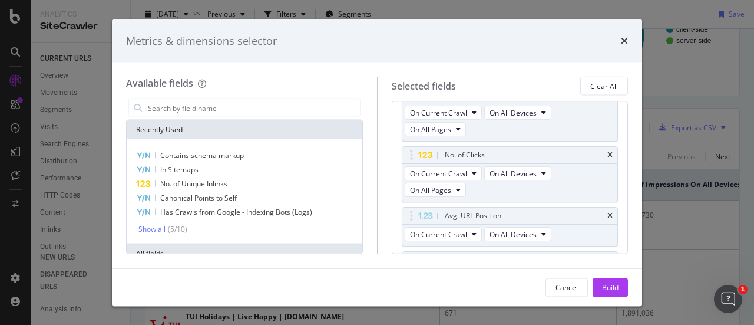
scroll to position [0, 0]
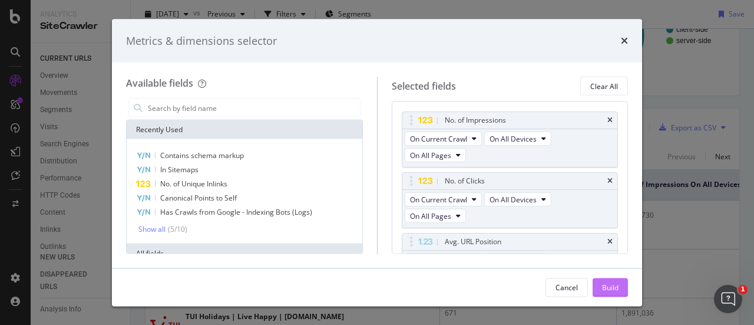
click at [607, 284] on div "Build" at bounding box center [610, 287] width 16 height 10
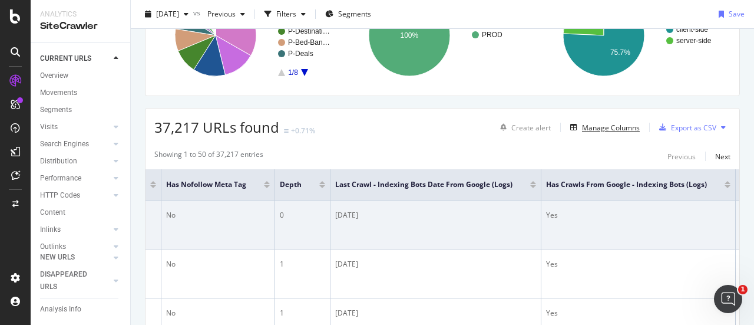
scroll to position [0, 2215]
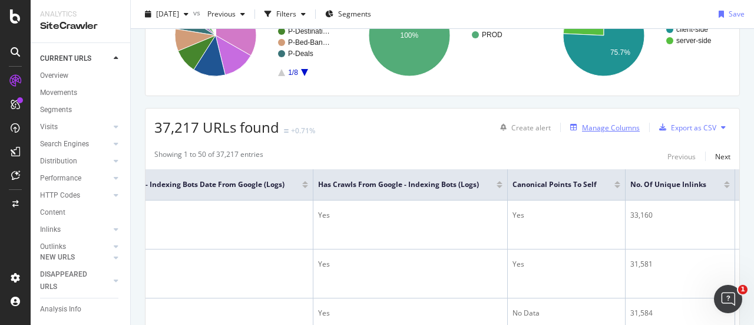
click at [590, 123] on div "Manage Columns" at bounding box center [611, 128] width 58 height 10
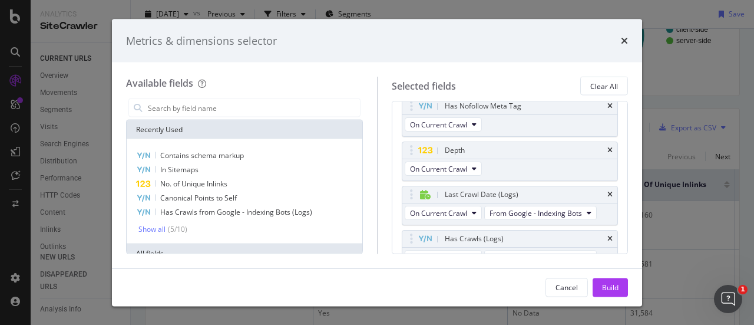
scroll to position [521, 0]
click at [511, 212] on span "From Google - Indexing Bots" at bounding box center [536, 214] width 93 height 10
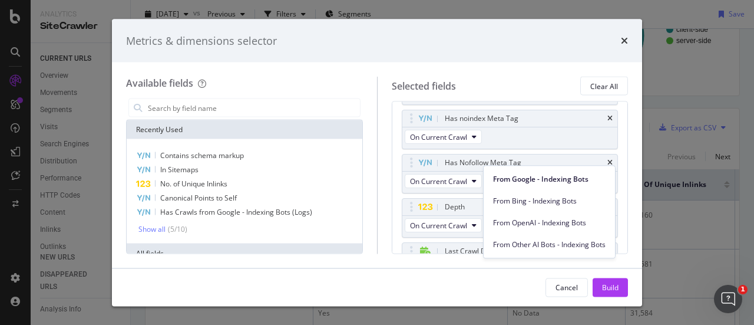
scroll to position [464, 0]
click at [628, 44] on icon "times" at bounding box center [624, 40] width 7 height 9
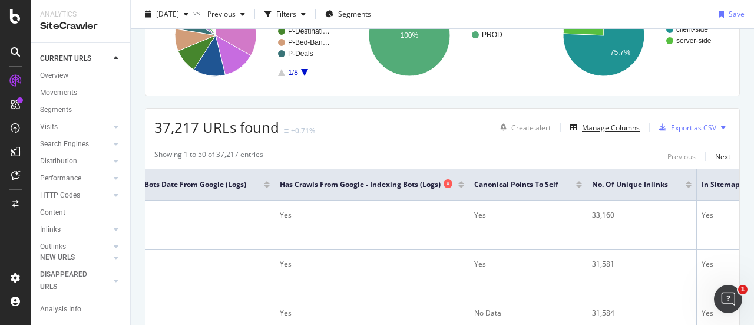
scroll to position [0, 2253]
click at [458, 183] on div "Has Crawls from Google - Indexing Bots (Logs)" at bounding box center [368, 185] width 179 height 12
click at [452, 184] on icon at bounding box center [447, 183] width 9 height 9
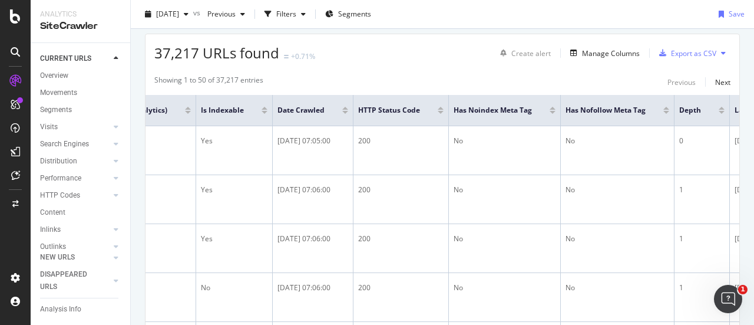
scroll to position [0, 1586]
click at [337, 111] on icon at bounding box center [332, 109] width 9 height 9
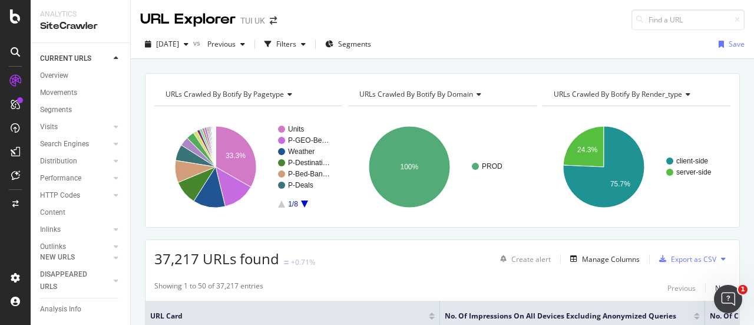
click at [628, 94] on span "URLs Crawled By Botify By render_type" at bounding box center [618, 94] width 128 height 10
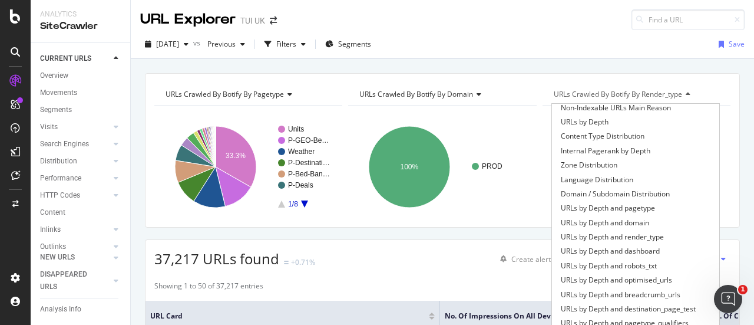
scroll to position [200, 0]
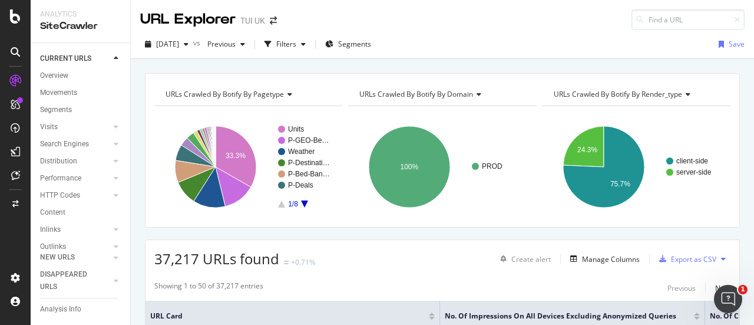
click at [563, 78] on div "URLs Crawled By Botify By pagetype Chart (by Value) Table Expand Export as CSV …" at bounding box center [442, 150] width 595 height 154
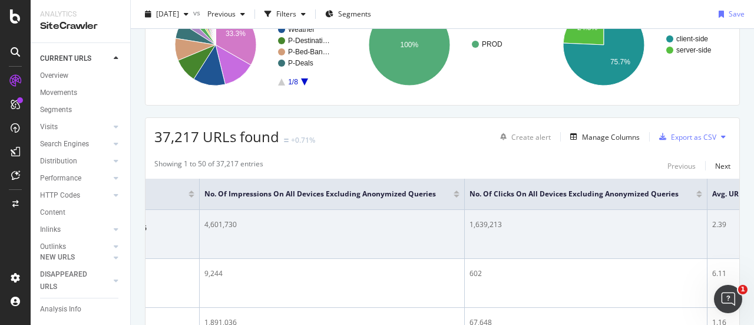
scroll to position [0, 207]
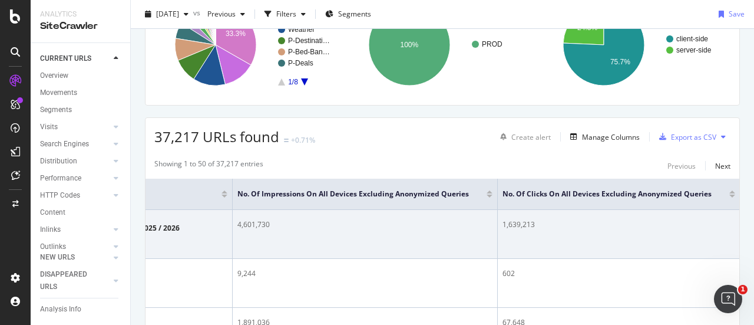
click at [507, 229] on td "1,639,213" at bounding box center [619, 234] width 243 height 49
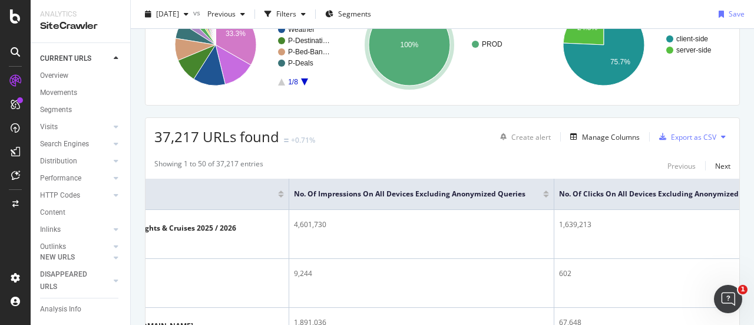
scroll to position [0, 150]
click at [628, 136] on div "Manage Columns" at bounding box center [611, 137] width 58 height 10
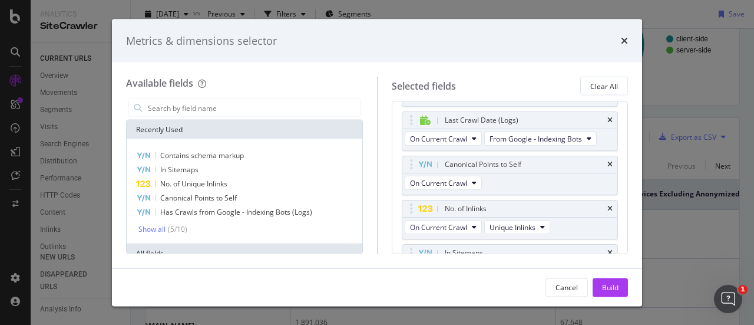
scroll to position [515, 0]
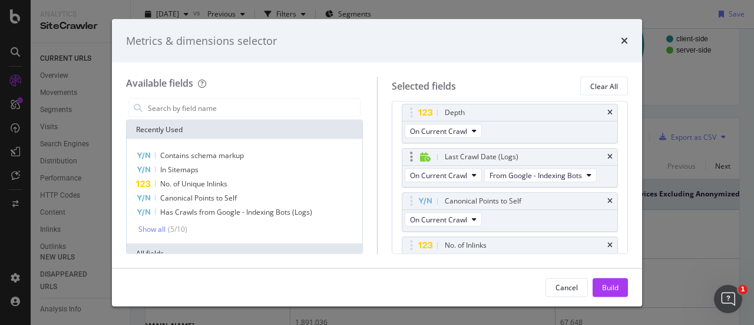
click at [552, 166] on div "On Current Crawl From Google - Indexing Bots" at bounding box center [501, 176] width 199 height 21
click at [565, 174] on span "From Google - Indexing Bots" at bounding box center [536, 175] width 93 height 10
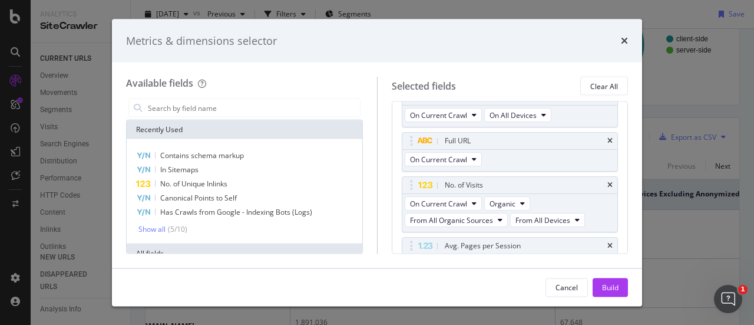
scroll to position [170, 0]
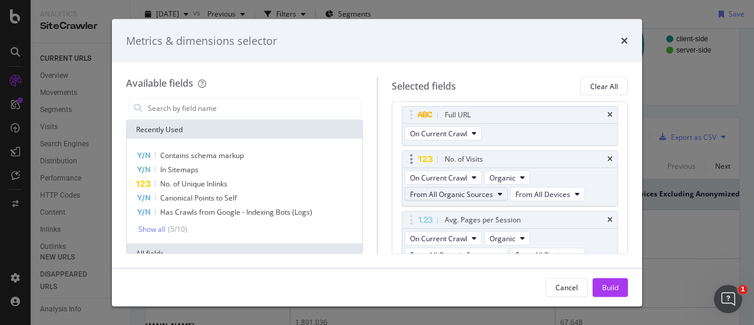
click at [472, 192] on span "From All Organic Sources" at bounding box center [451, 194] width 83 height 10
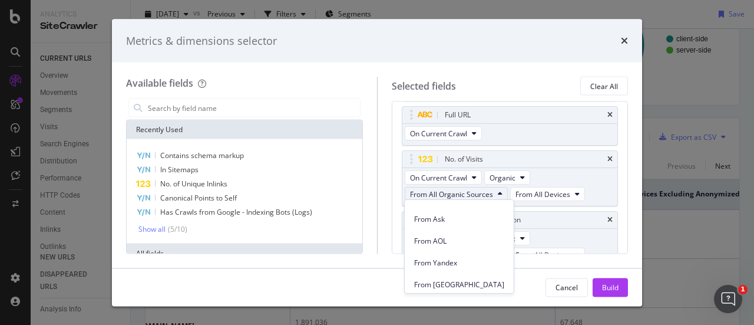
scroll to position [107, 0]
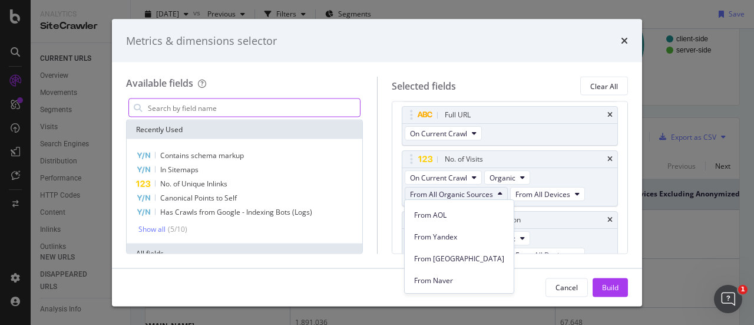
click at [235, 107] on input "modal" at bounding box center [253, 108] width 213 height 18
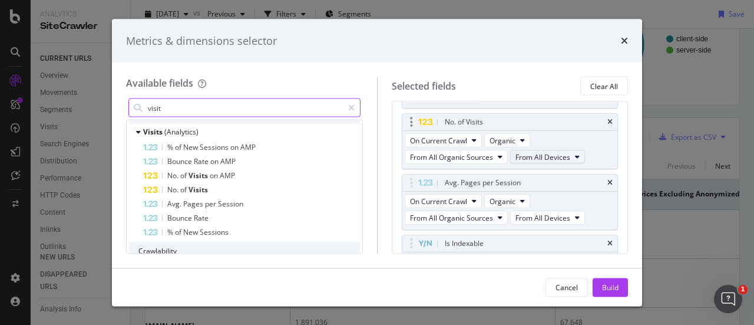
scroll to position [207, 0]
type input "visit"
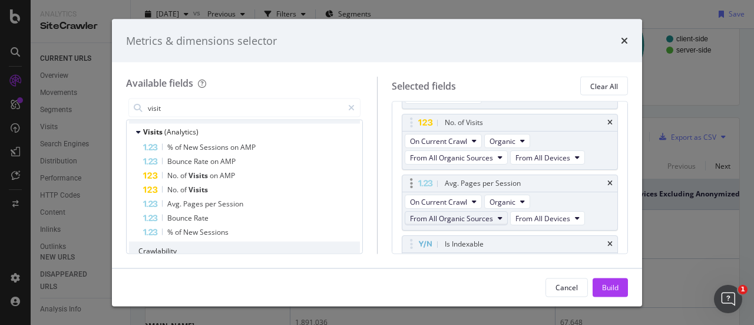
click at [461, 213] on span "From All Organic Sources" at bounding box center [451, 218] width 83 height 10
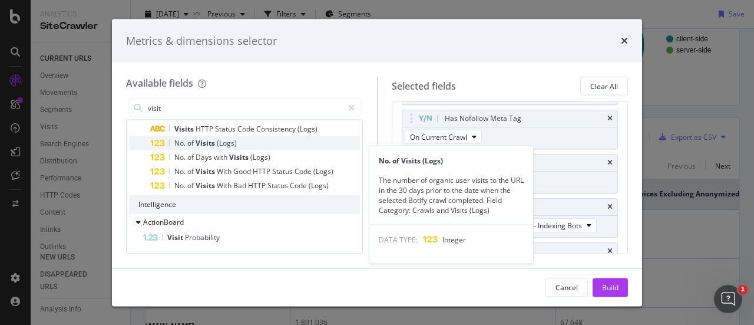
scroll to position [0, 0]
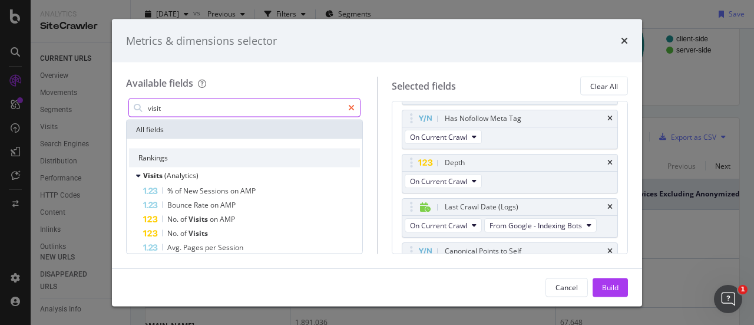
click at [351, 107] on icon "modal" at bounding box center [351, 108] width 6 height 8
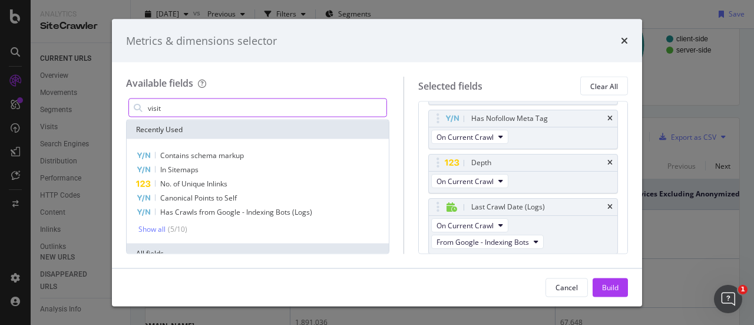
scroll to position [498, 0]
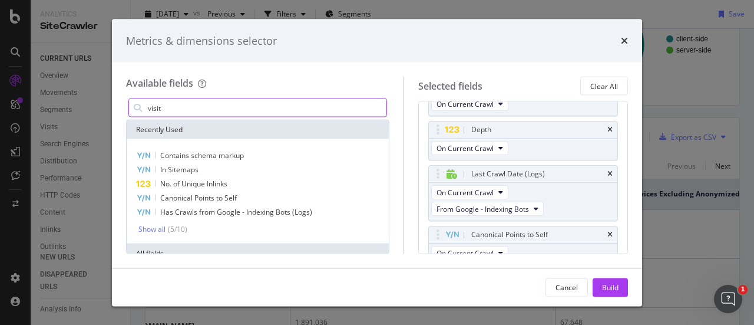
click at [345, 106] on input "visit" at bounding box center [267, 108] width 240 height 18
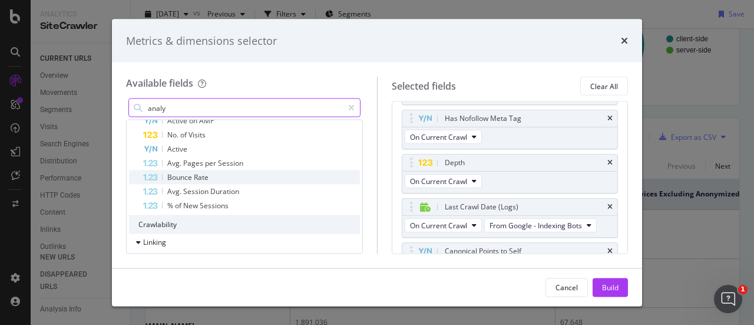
scroll to position [140, 0]
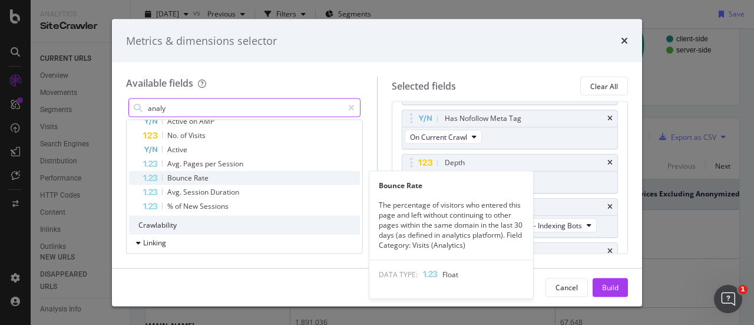
type input "analy"
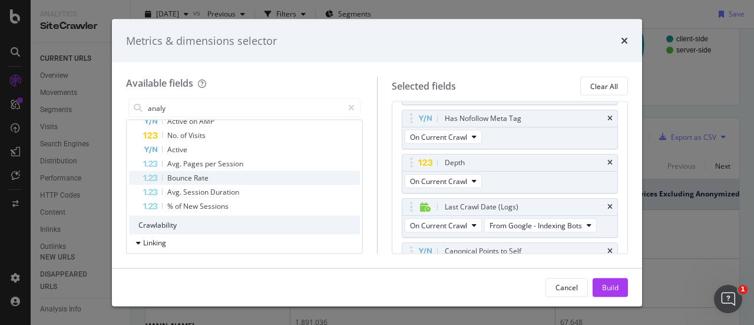
click at [176, 180] on span "Bounce" at bounding box center [180, 178] width 27 height 10
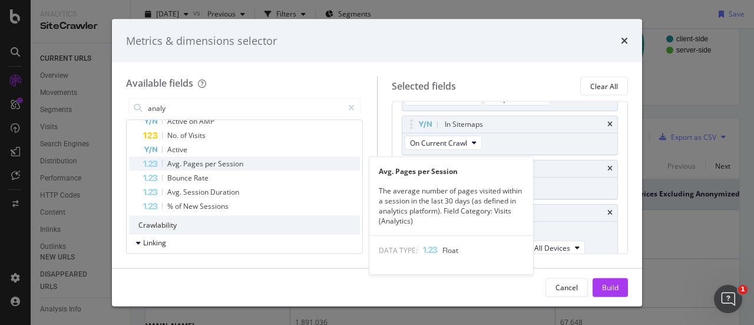
scroll to position [0, 0]
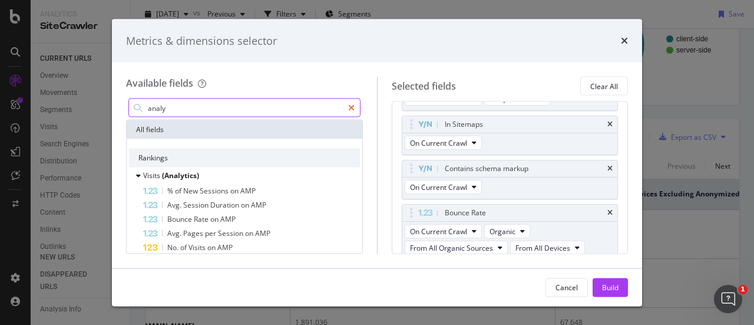
click at [351, 107] on icon "modal" at bounding box center [351, 108] width 6 height 8
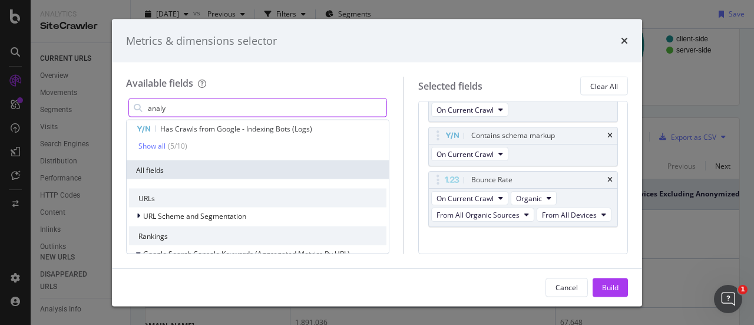
scroll to position [64, 0]
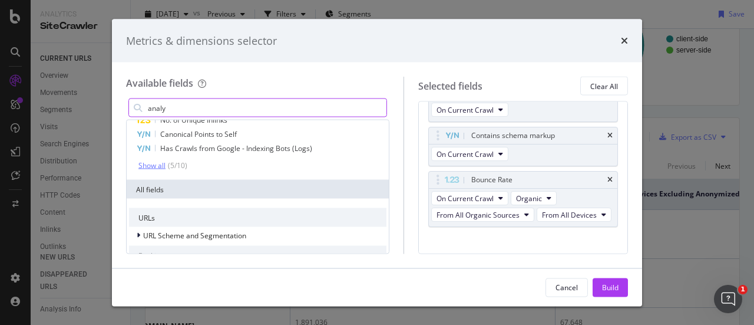
click at [156, 167] on div "Show all" at bounding box center [151, 165] width 27 height 8
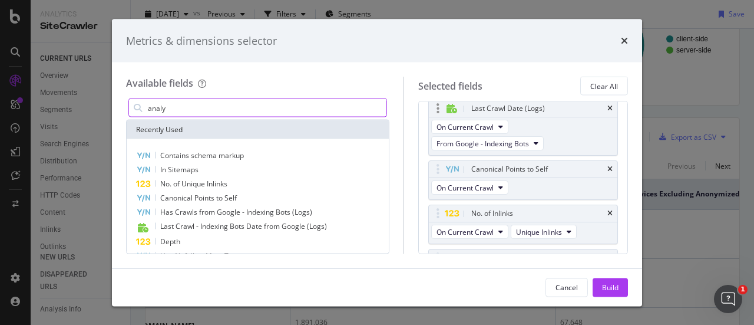
scroll to position [541, 0]
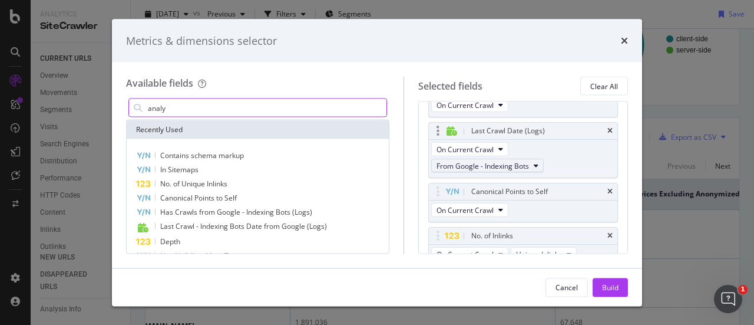
click at [513, 171] on span "From Google - Indexing Bots" at bounding box center [483, 166] width 93 height 10
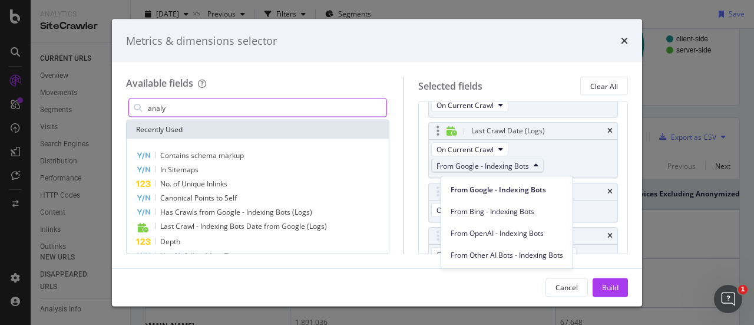
scroll to position [598, 0]
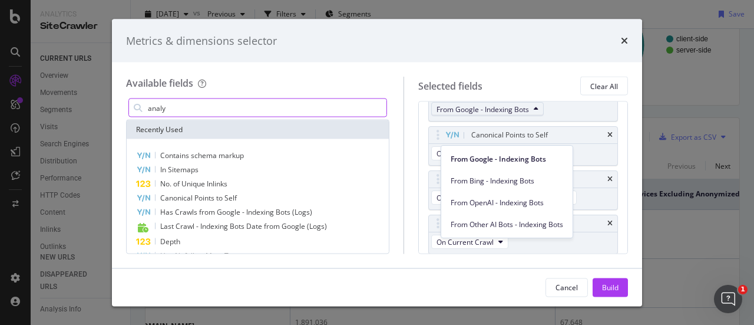
click at [561, 121] on div "On Current Crawl From Google - Indexing Bots" at bounding box center [523, 103] width 189 height 38
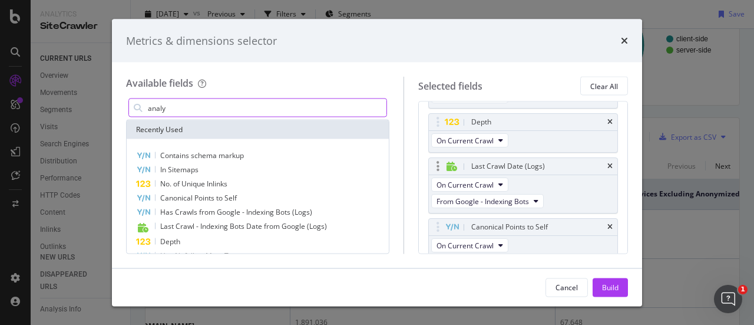
scroll to position [504, 0]
click at [608, 171] on icon "times" at bounding box center [610, 167] width 5 height 7
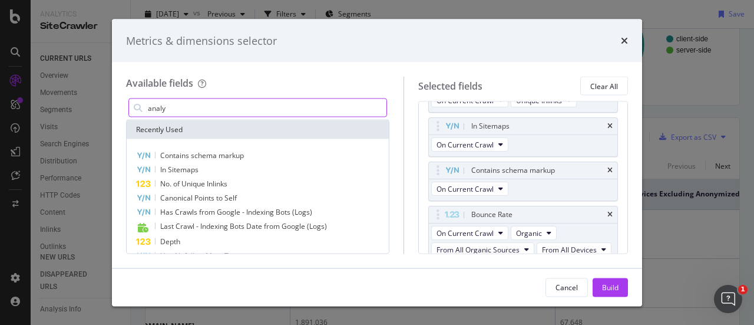
scroll to position [666, 0]
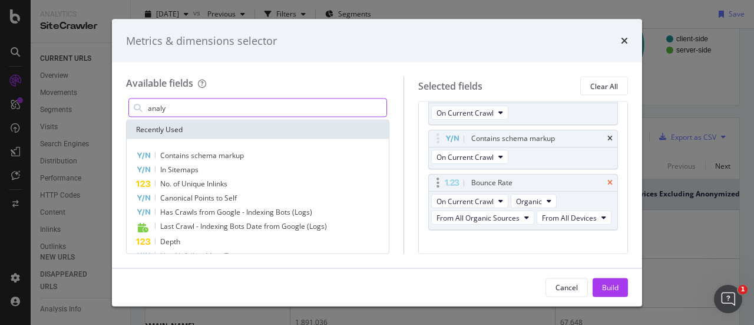
click at [608, 187] on icon "times" at bounding box center [610, 183] width 5 height 7
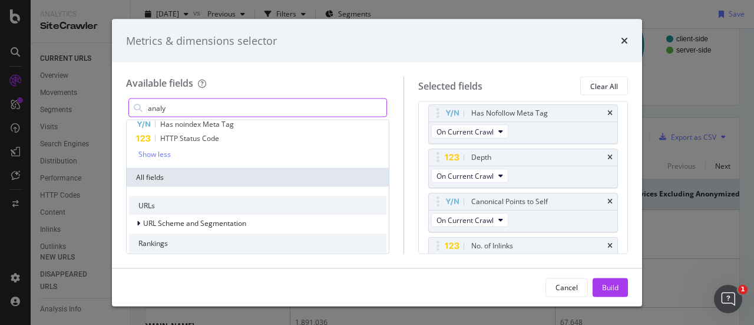
scroll to position [218, 0]
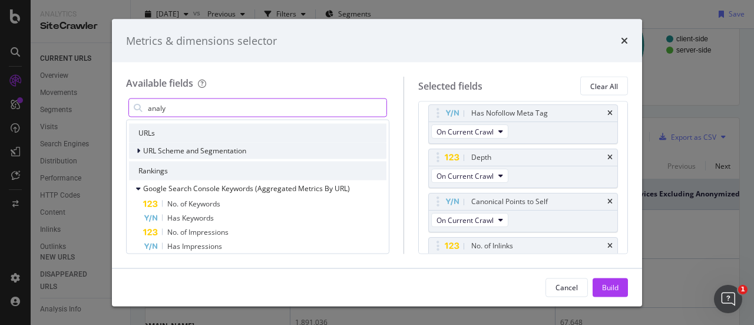
click at [137, 148] on icon "modal" at bounding box center [139, 150] width 4 height 7
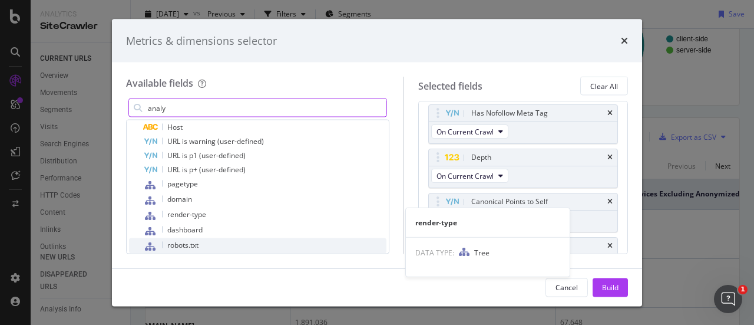
scroll to position [470, 0]
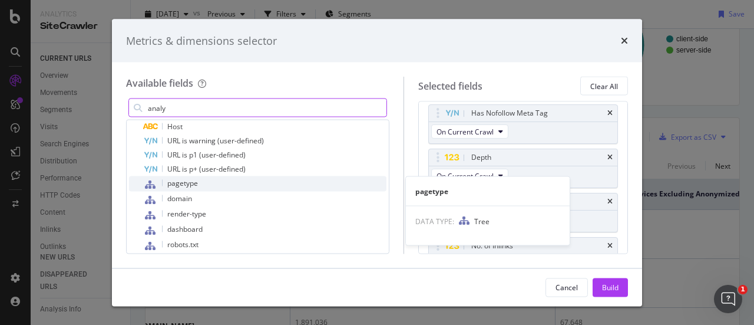
click at [190, 185] on span "pagetype" at bounding box center [182, 183] width 31 height 10
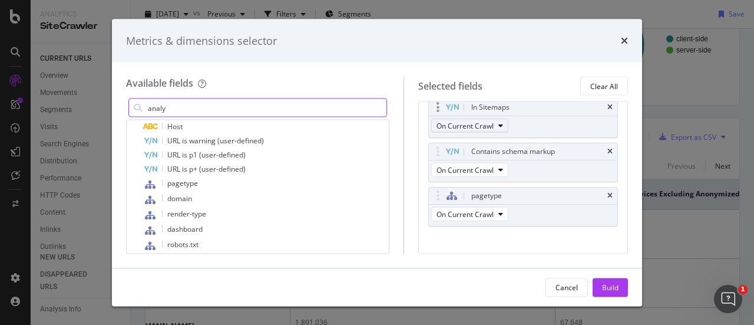
scroll to position [692, 0]
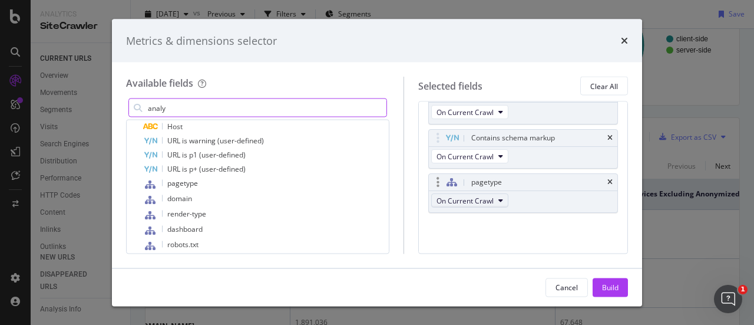
click at [491, 204] on span "On Current Crawl" at bounding box center [465, 201] width 57 height 10
click at [524, 200] on div "pagetype On Current Crawl" at bounding box center [523, 193] width 190 height 39
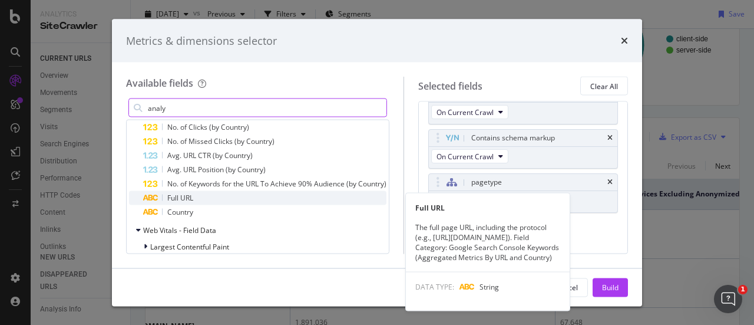
scroll to position [949, 0]
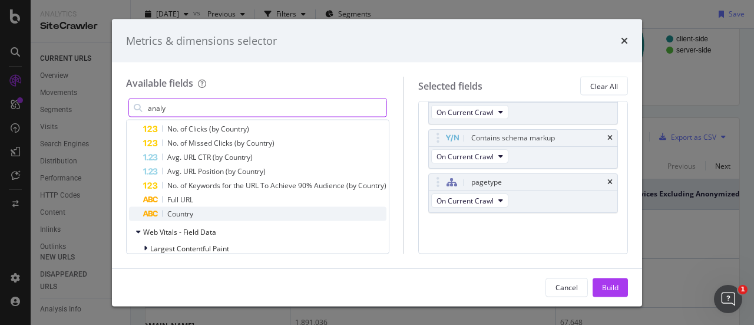
click at [192, 209] on span "Country" at bounding box center [180, 214] width 26 height 10
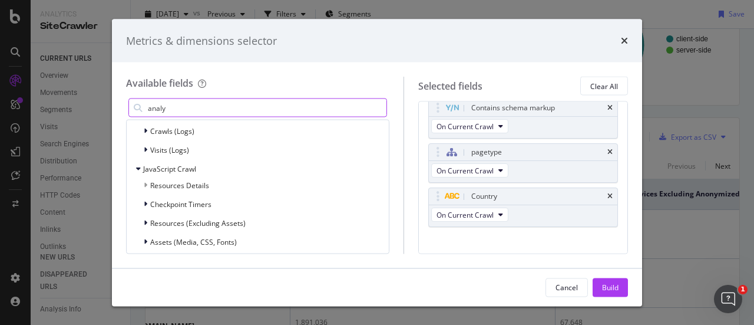
scroll to position [1887, 0]
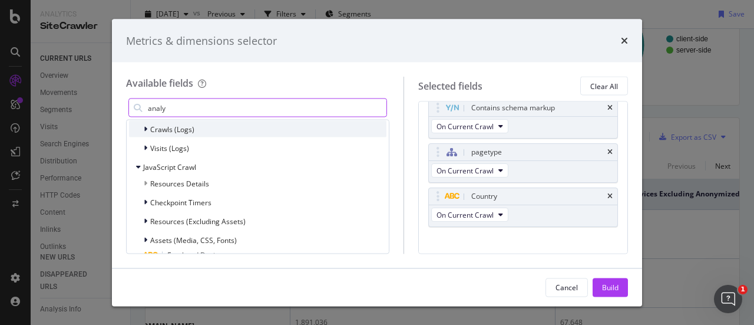
click at [179, 127] on span "Crawls (Logs)" at bounding box center [172, 129] width 44 height 10
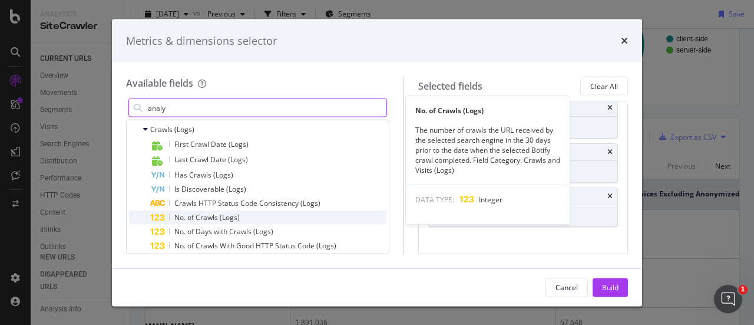
scroll to position [1911, 0]
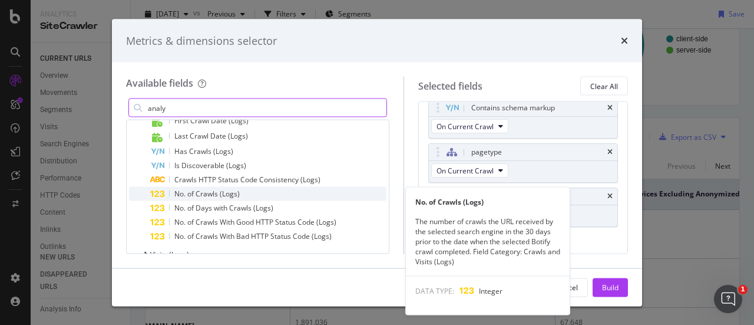
click at [225, 196] on span "No. of Crawls (Logs)" at bounding box center [206, 194] width 65 height 10
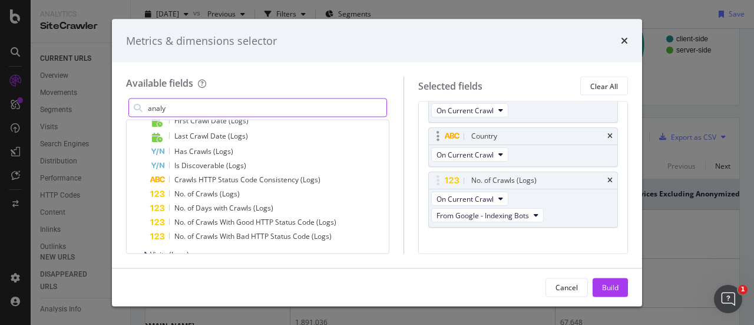
scroll to position [796, 0]
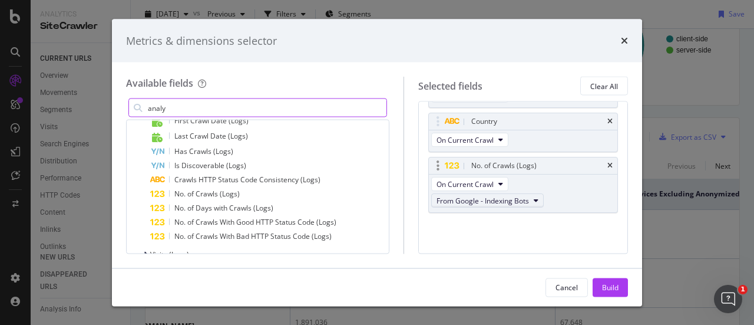
click at [489, 200] on span "From Google - Indexing Bots" at bounding box center [483, 201] width 93 height 10
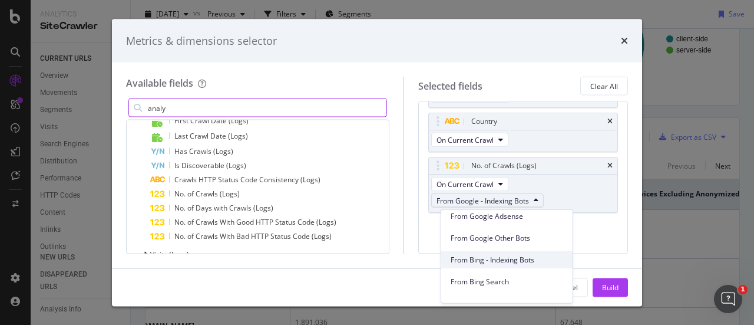
scroll to position [0, 0]
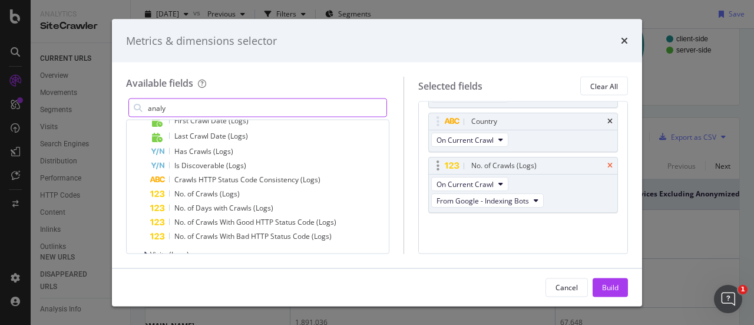
click at [608, 165] on icon "times" at bounding box center [610, 166] width 5 height 7
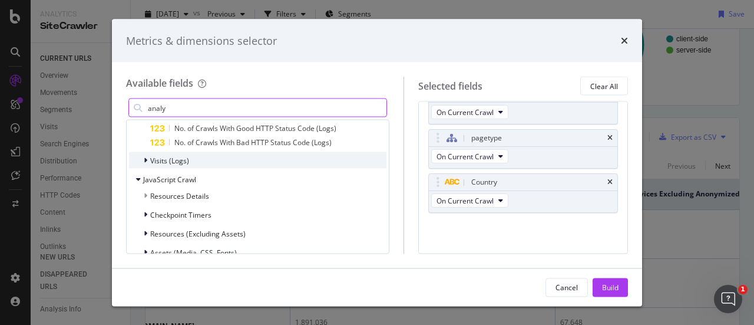
scroll to position [2005, 0]
click at [161, 160] on span "Visits (Logs)" at bounding box center [169, 159] width 39 height 10
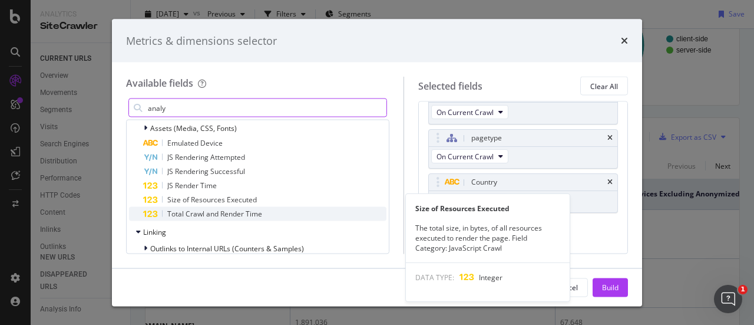
scroll to position [2244, 0]
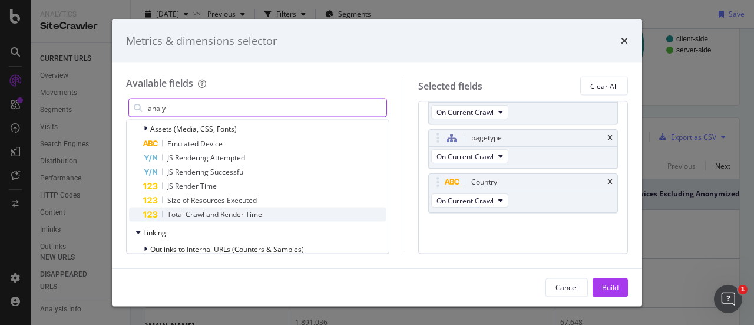
click at [232, 214] on span "Total Crawl and Render Time" at bounding box center [214, 214] width 95 height 10
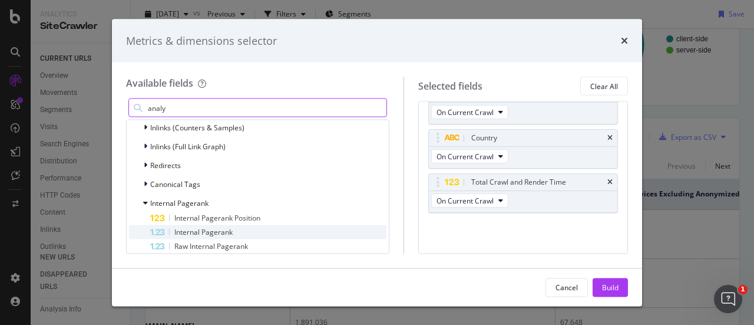
scroll to position [2421, 0]
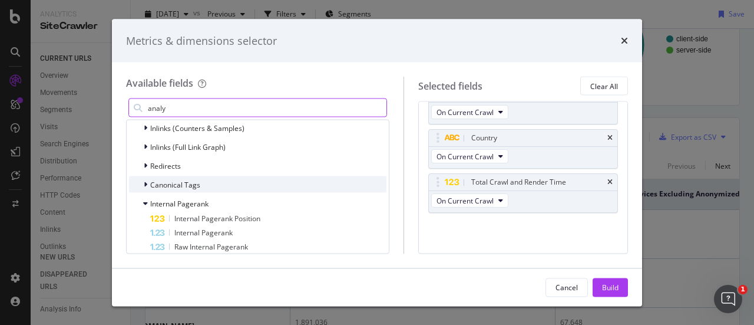
click at [179, 185] on span "Canonical Tags" at bounding box center [175, 184] width 50 height 10
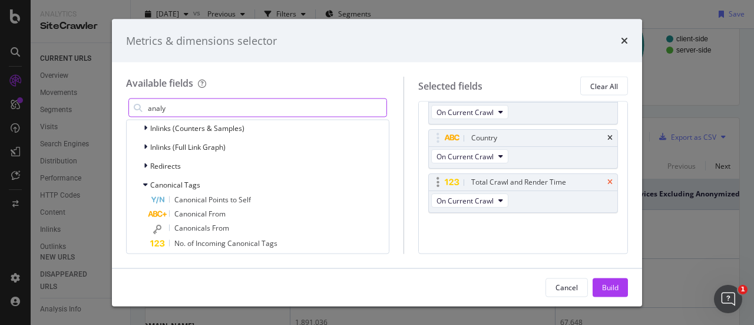
click at [608, 182] on icon "times" at bounding box center [610, 182] width 5 height 7
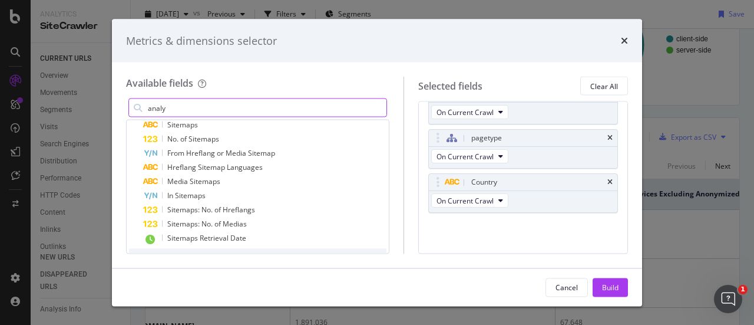
scroll to position [2971, 0]
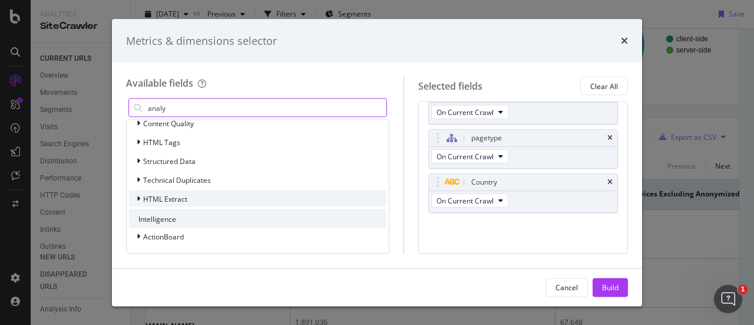
click at [193, 196] on div "HTML Extract" at bounding box center [258, 198] width 258 height 16
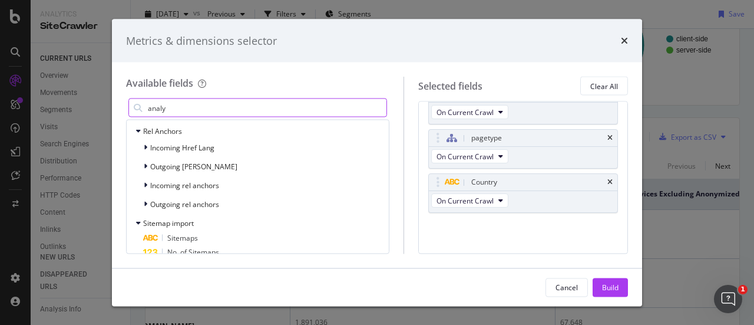
scroll to position [2693, 0]
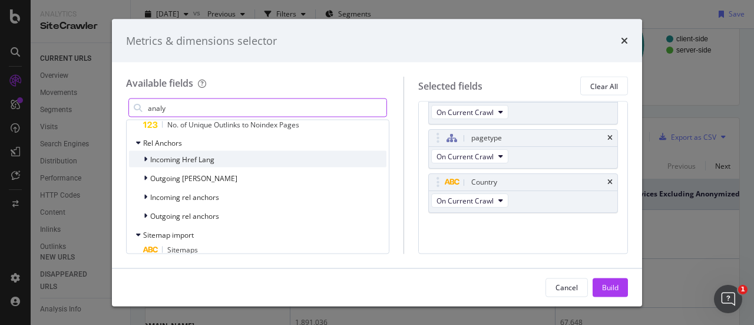
click at [147, 160] on div "modal" at bounding box center [146, 159] width 7 height 12
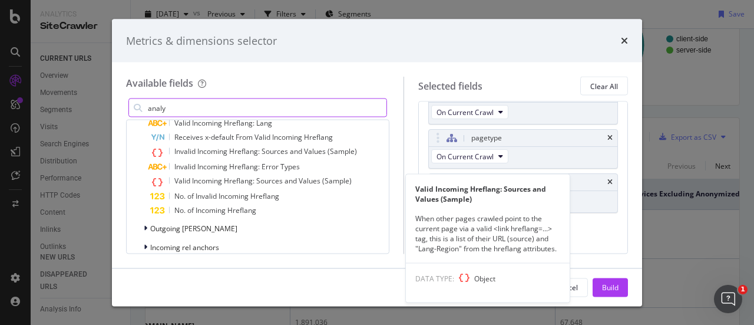
scroll to position [2772, 0]
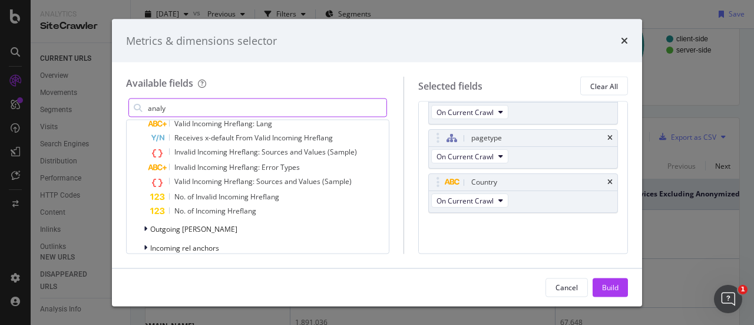
click at [203, 107] on input "analy" at bounding box center [267, 108] width 240 height 18
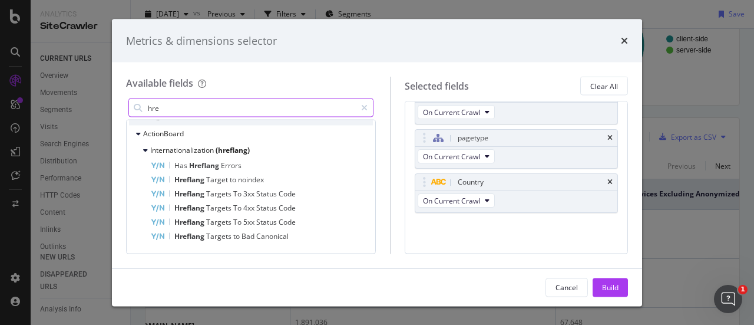
scroll to position [242, 0]
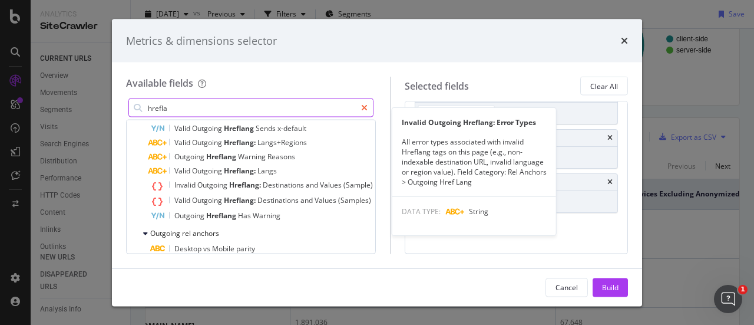
type input "hrefla"
click at [368, 106] on icon "modal" at bounding box center [364, 108] width 6 height 8
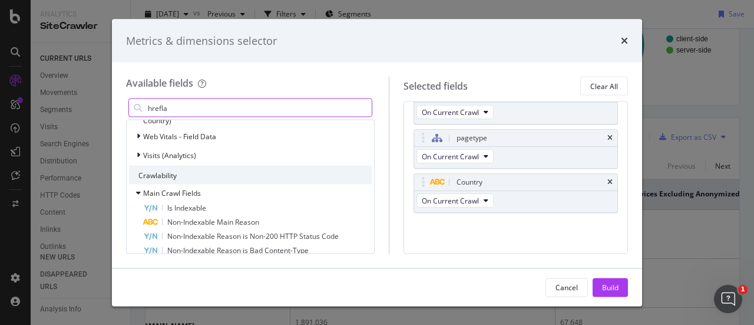
scroll to position [702, 0]
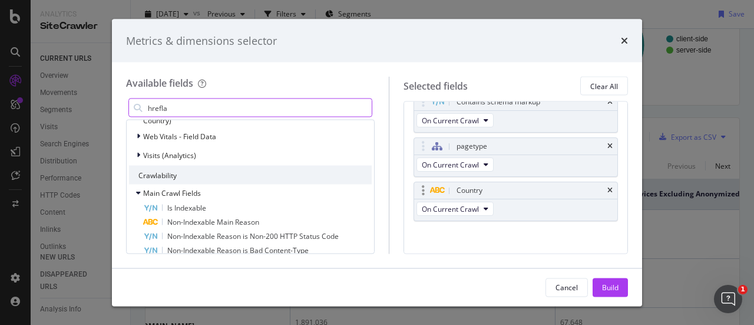
click at [589, 211] on div "Country On Current Crawl" at bounding box center [516, 201] width 204 height 39
click at [618, 282] on div "Build" at bounding box center [610, 287] width 16 height 10
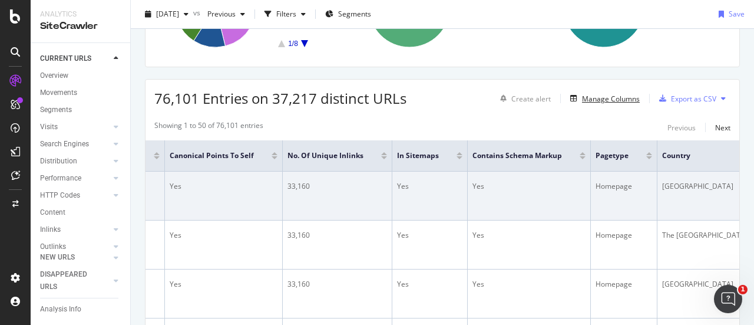
scroll to position [161, 0]
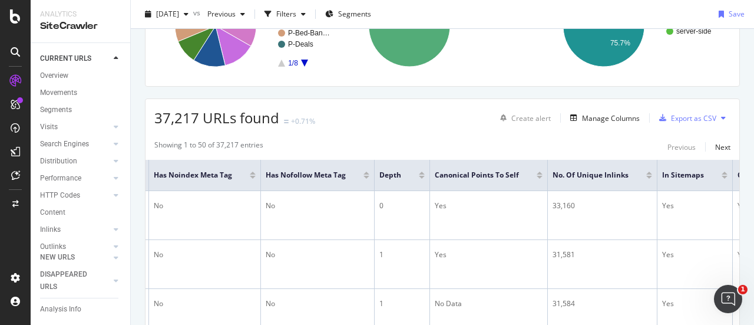
scroll to position [0, 1818]
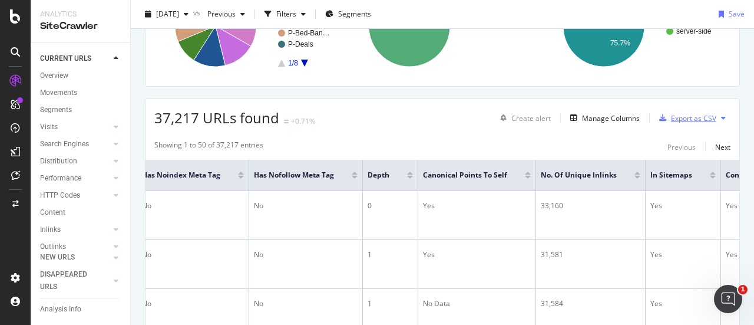
click at [685, 118] on div "Export as CSV" at bounding box center [693, 118] width 45 height 10
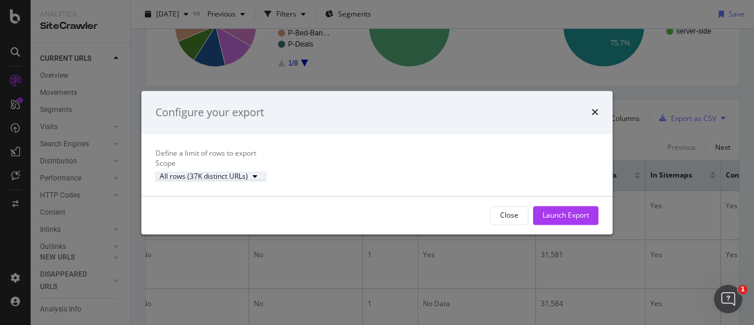
click at [254, 180] on div "All rows (37K distinct URLs)" at bounding box center [211, 176] width 103 height 7
click at [321, 181] on div "All rows (37K distinct URLs)" at bounding box center [377, 176] width 443 height 10
click at [543, 220] on div "Launch Export" at bounding box center [566, 215] width 47 height 10
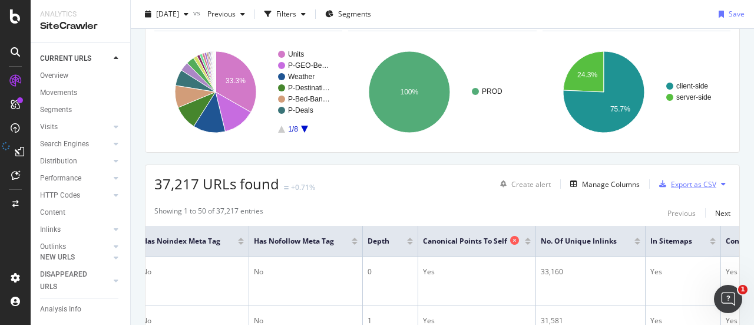
scroll to position [0, 0]
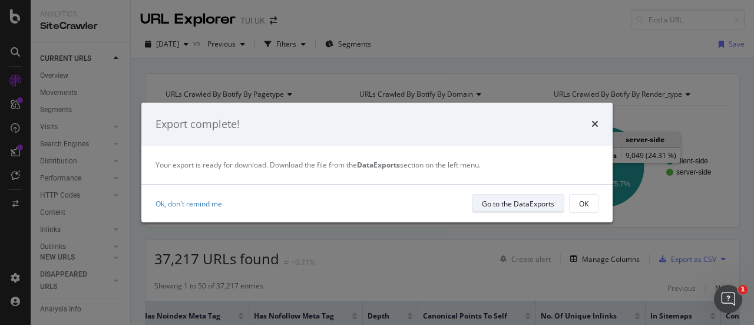
click at [502, 204] on div "Go to the DataExports" at bounding box center [518, 204] width 72 height 10
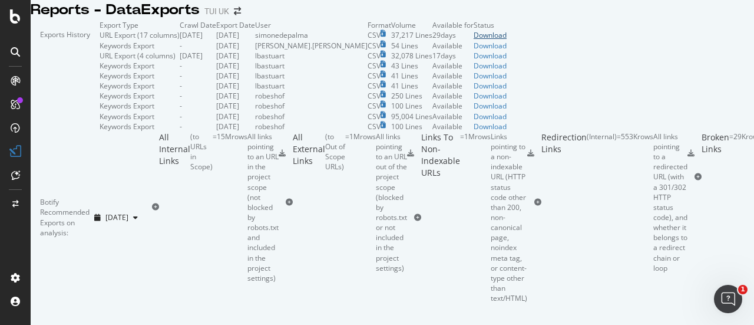
click at [507, 40] on div "Download" at bounding box center [490, 35] width 33 height 10
